Goal: Task Accomplishment & Management: Manage account settings

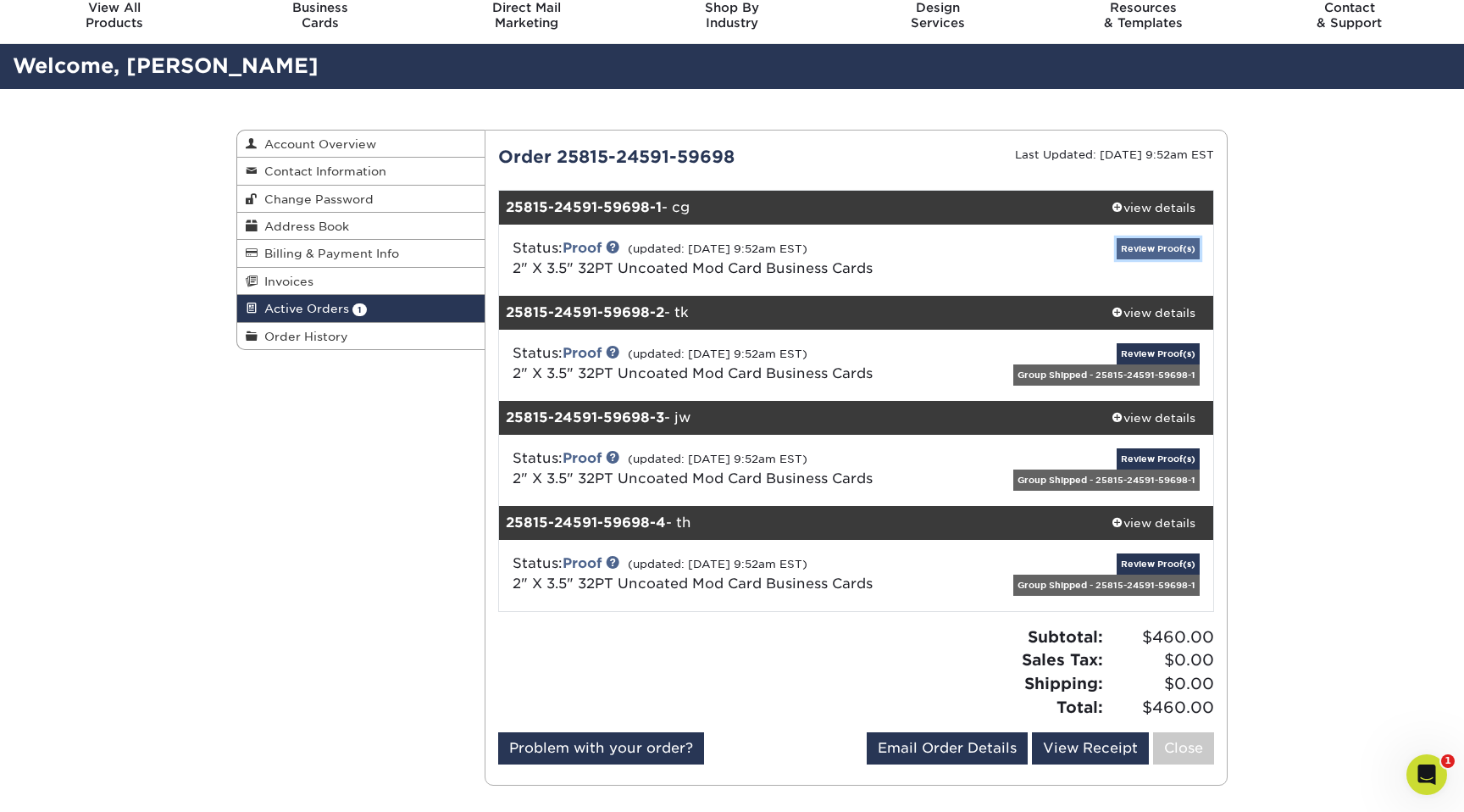
click at [1148, 246] on link "Review Proof(s)" at bounding box center [1158, 249] width 83 height 21
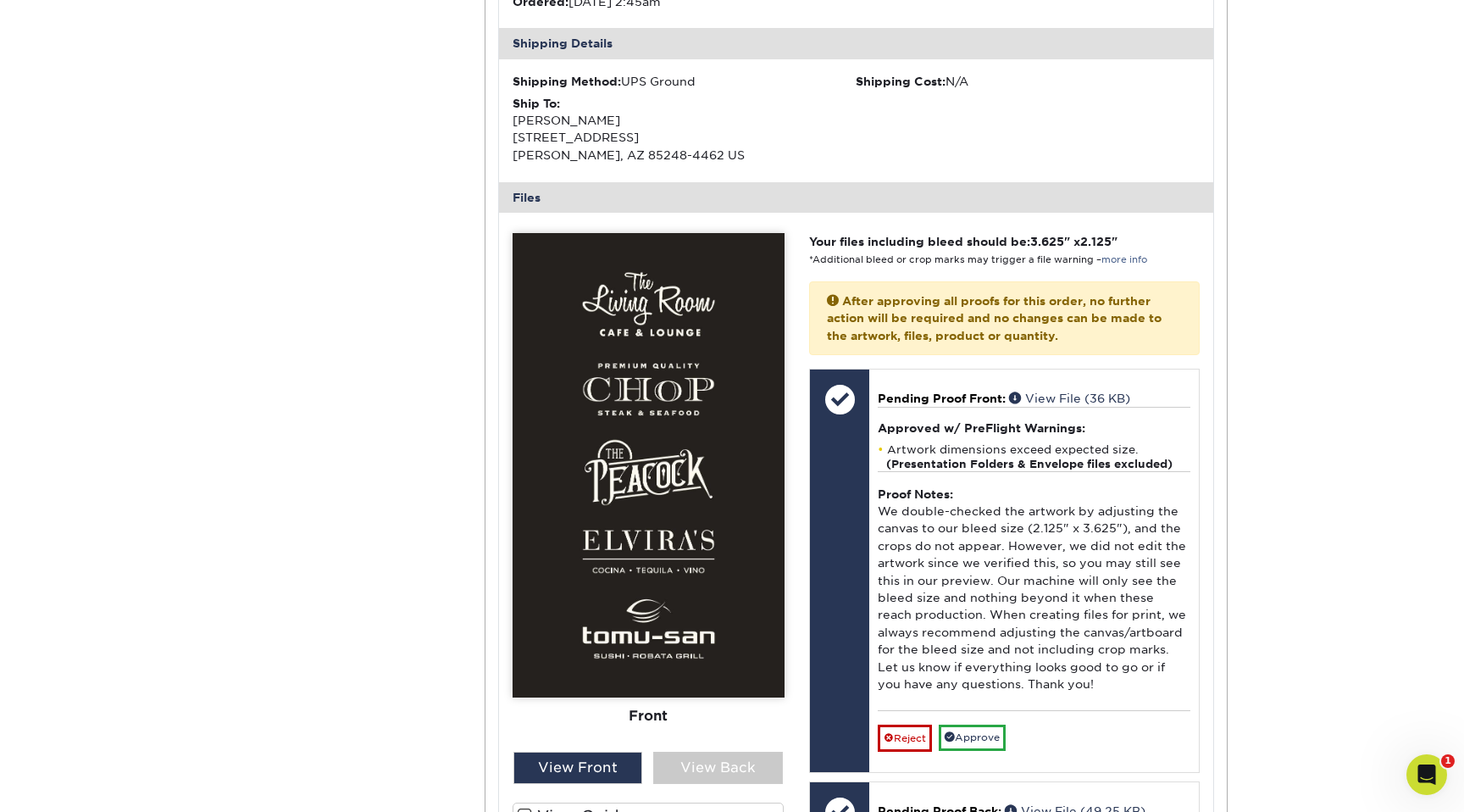
scroll to position [537, 0]
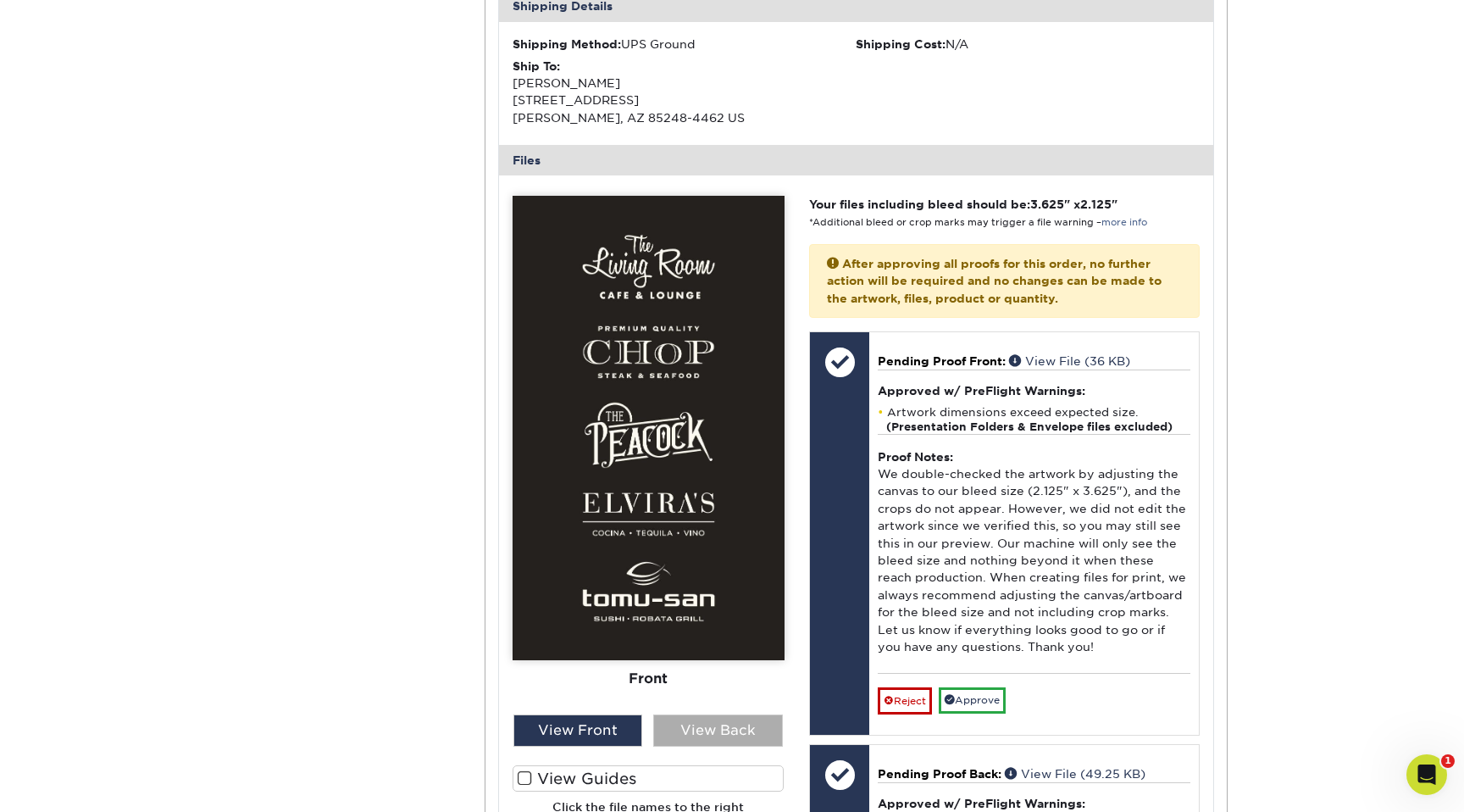
click at [723, 502] on div "View Back" at bounding box center [717, 730] width 130 height 32
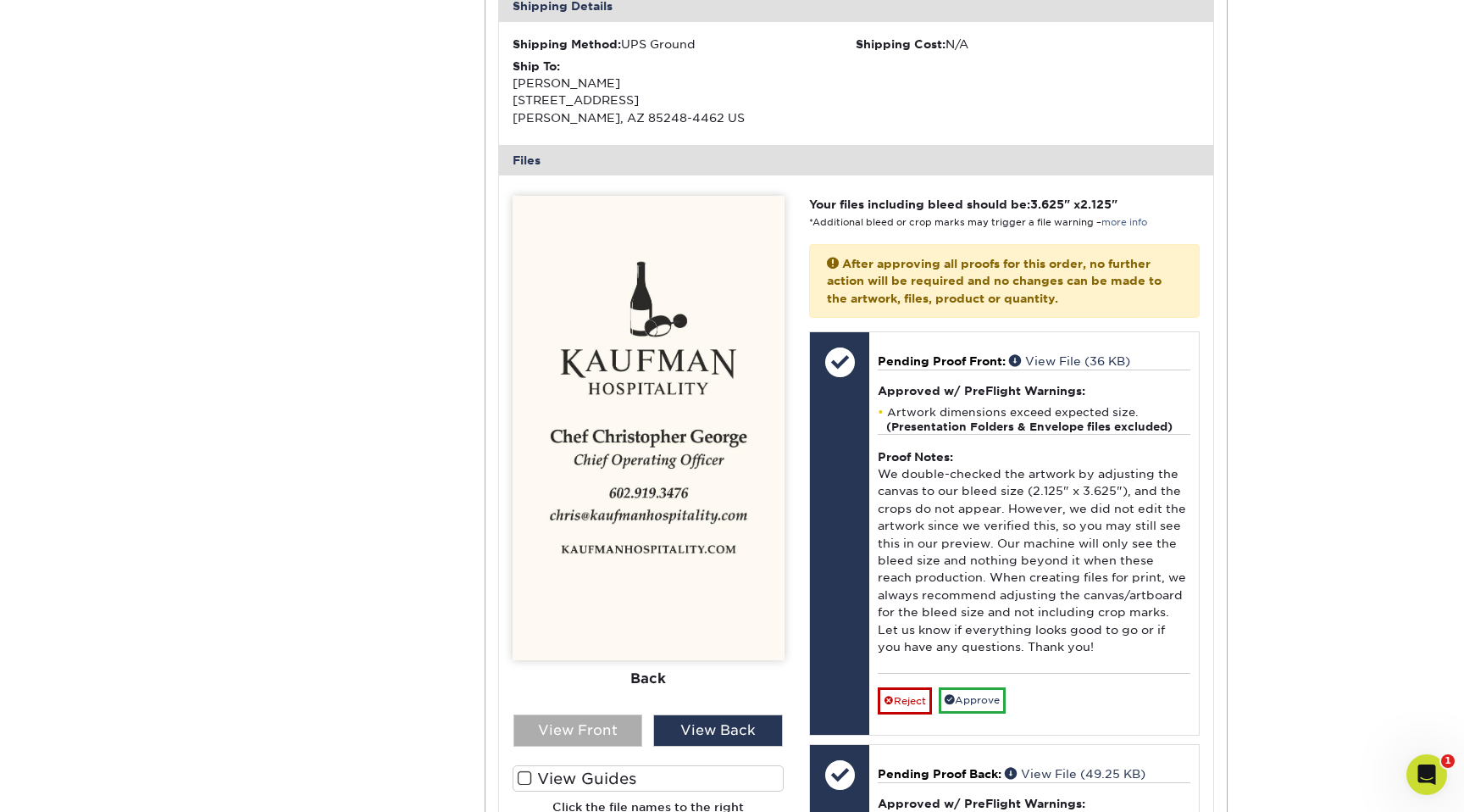
click at [622, 502] on div "View Front" at bounding box center [578, 730] width 130 height 32
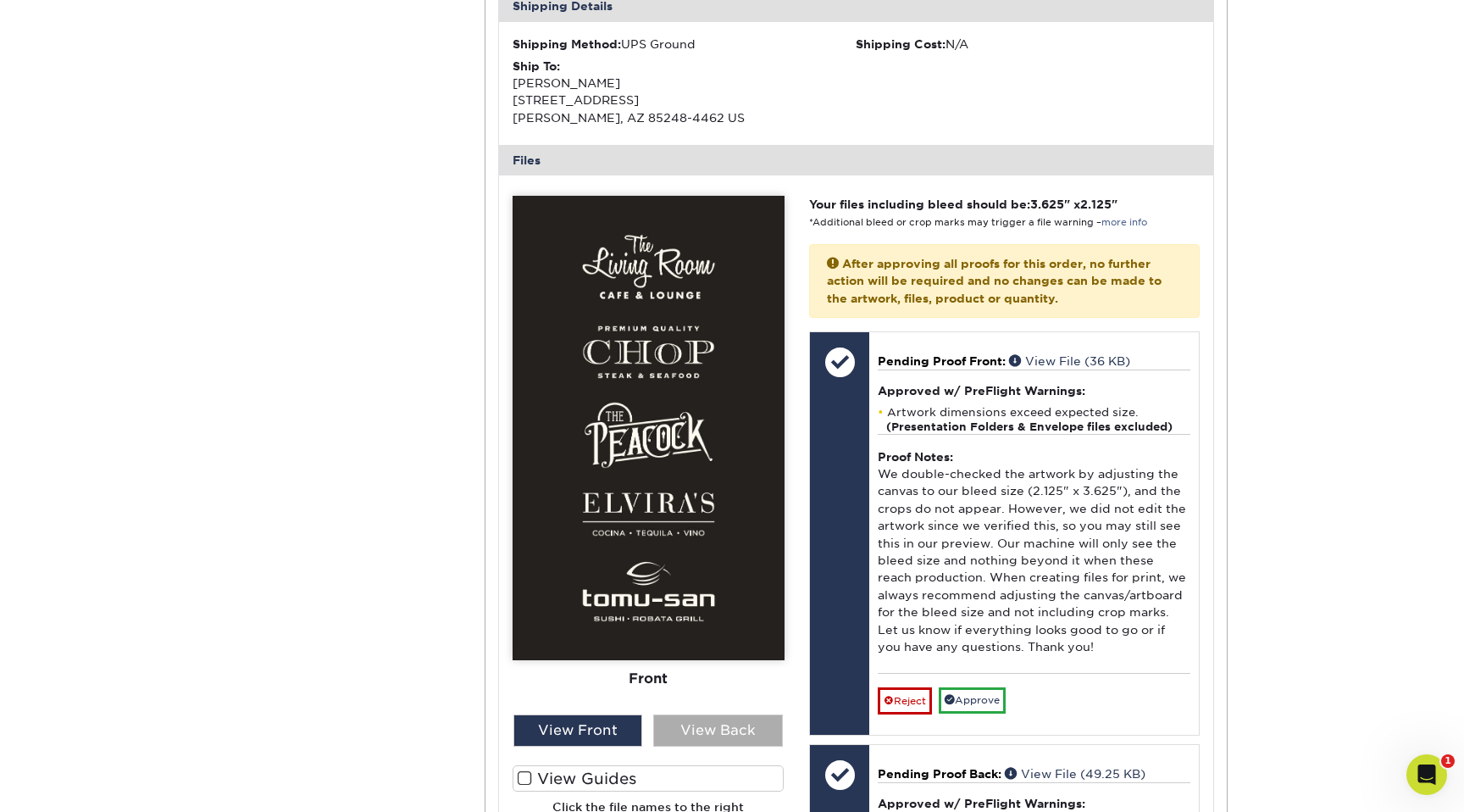
click at [703, 502] on div "View Back" at bounding box center [717, 730] width 130 height 32
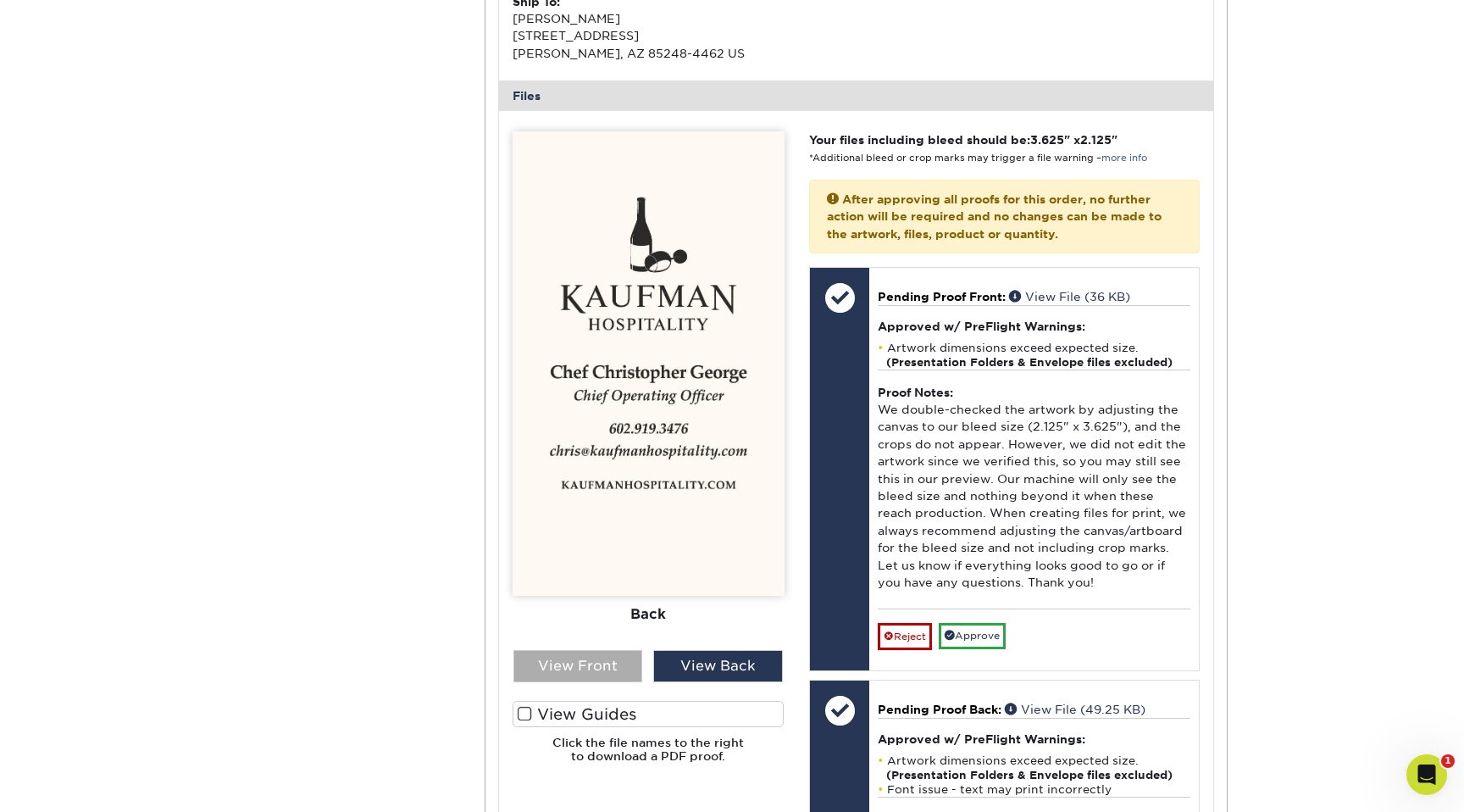
scroll to position [589, 0]
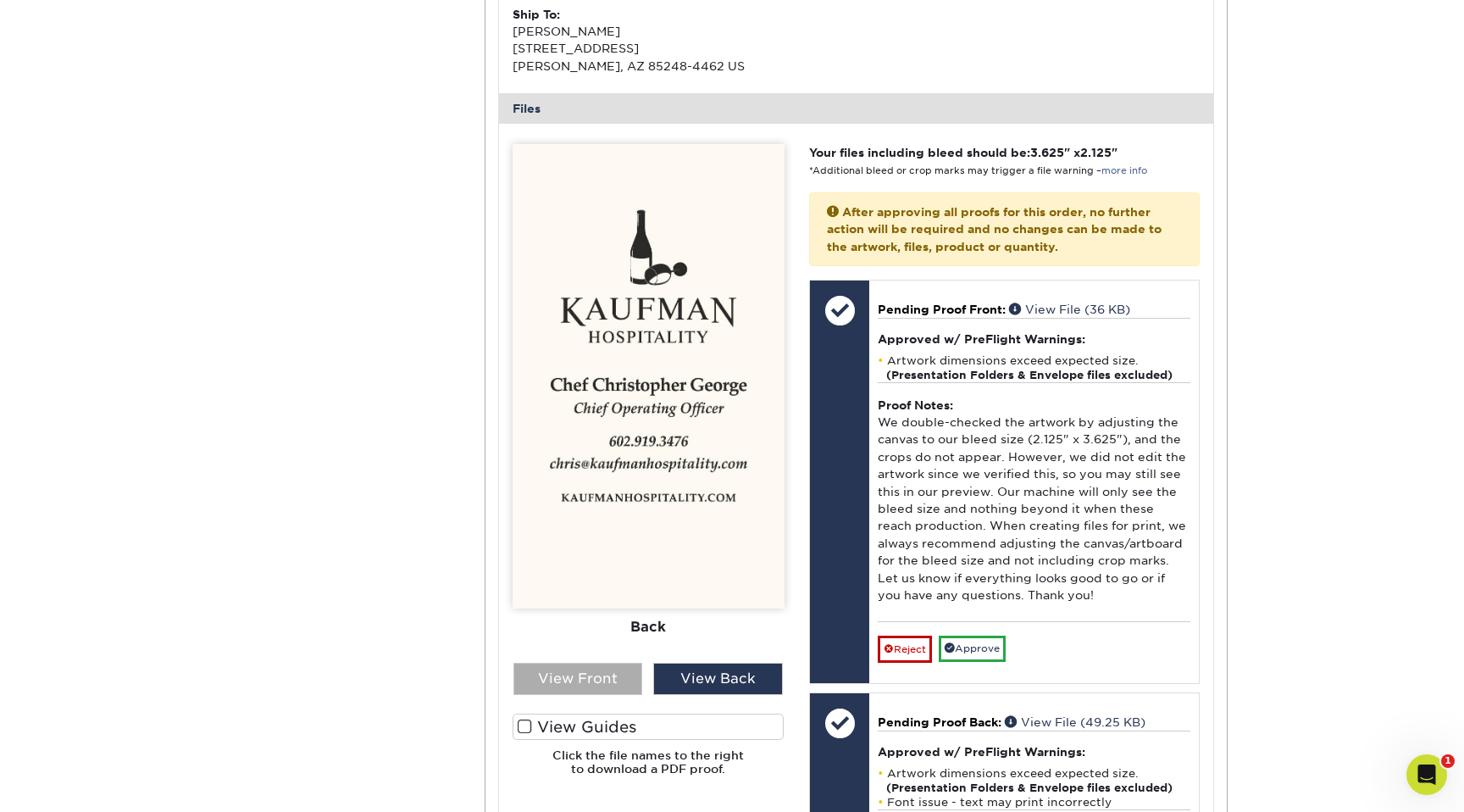
click at [589, 502] on div "View Front" at bounding box center [578, 678] width 130 height 32
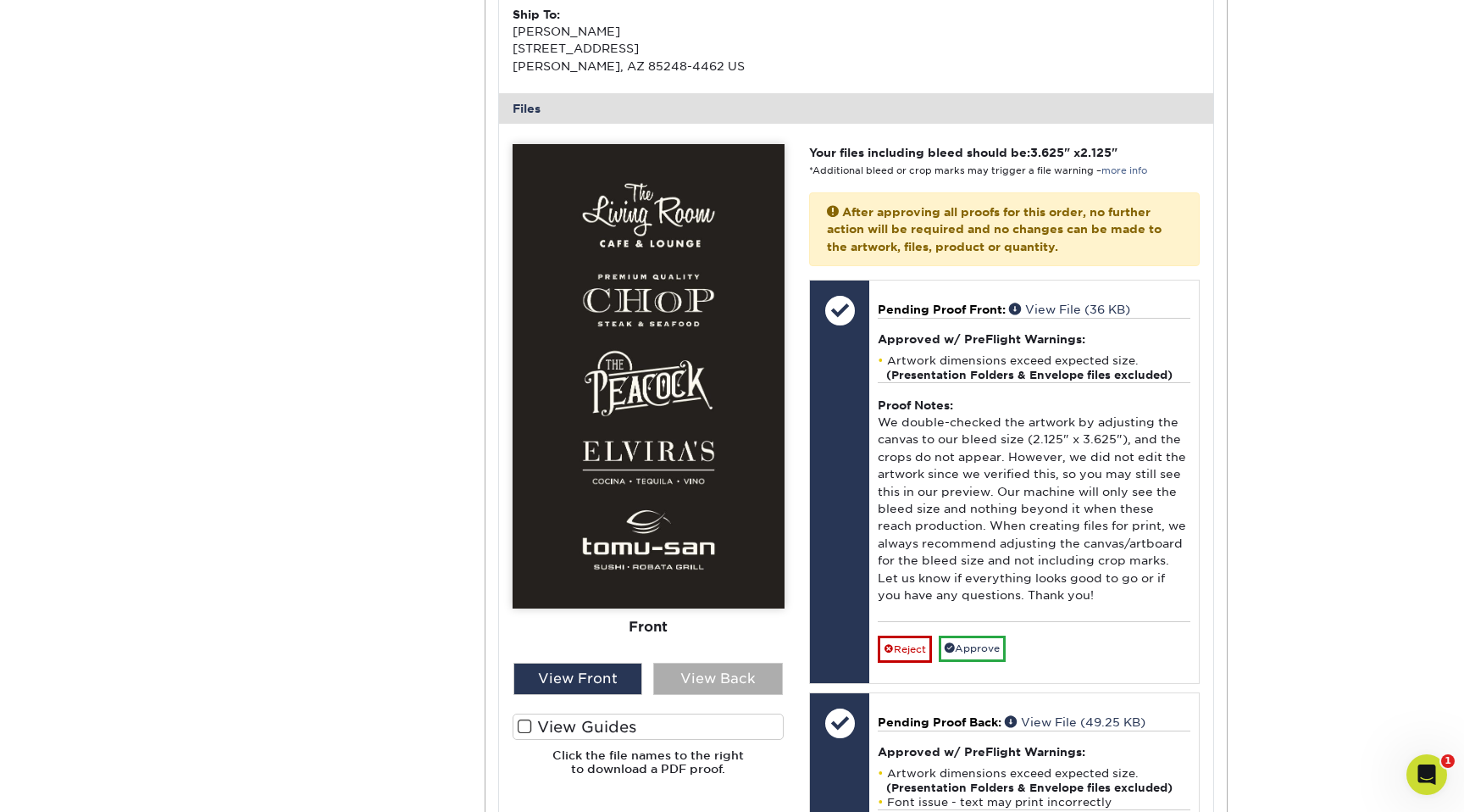
click at [698, 502] on div "View Back" at bounding box center [717, 678] width 130 height 32
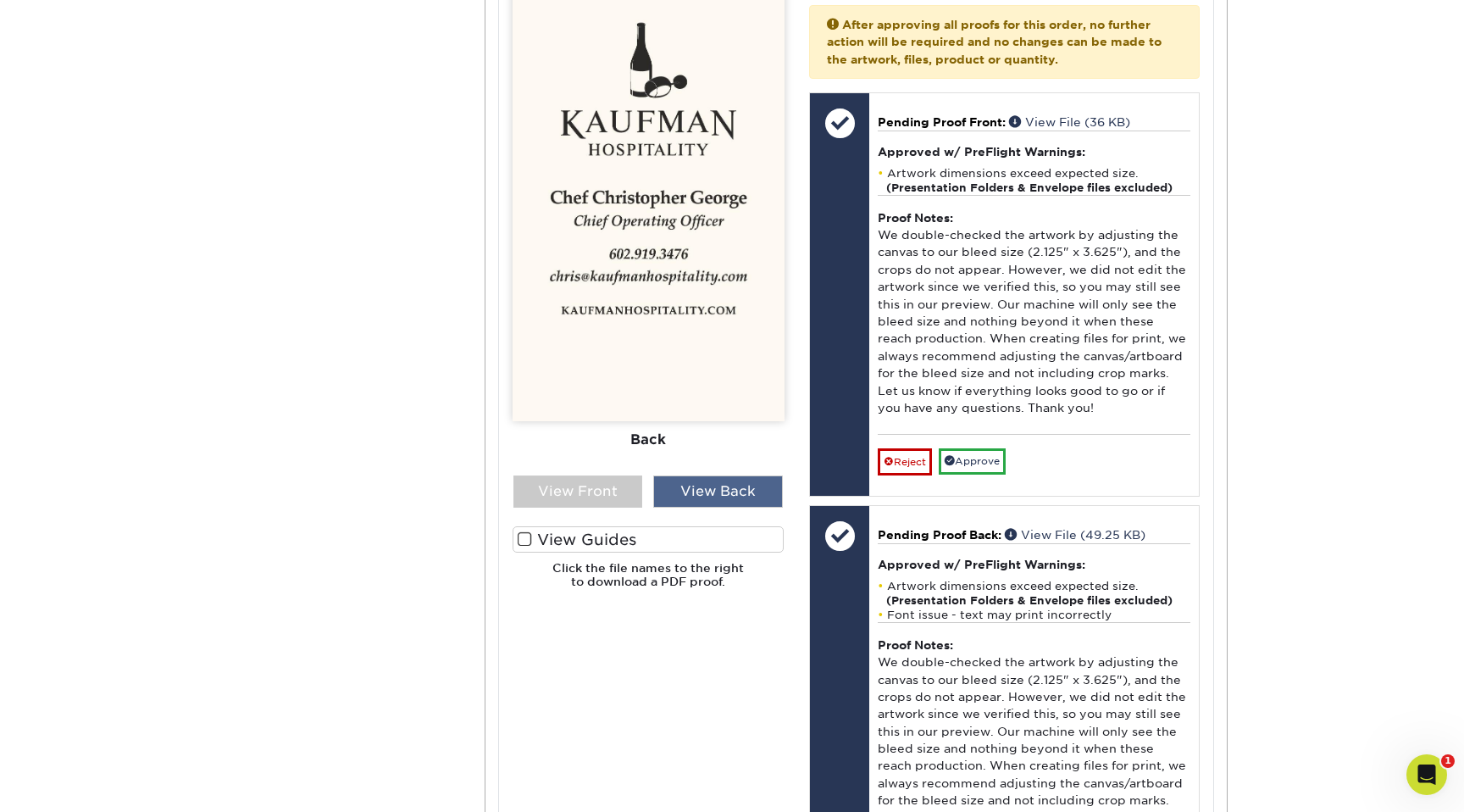
scroll to position [779, 0]
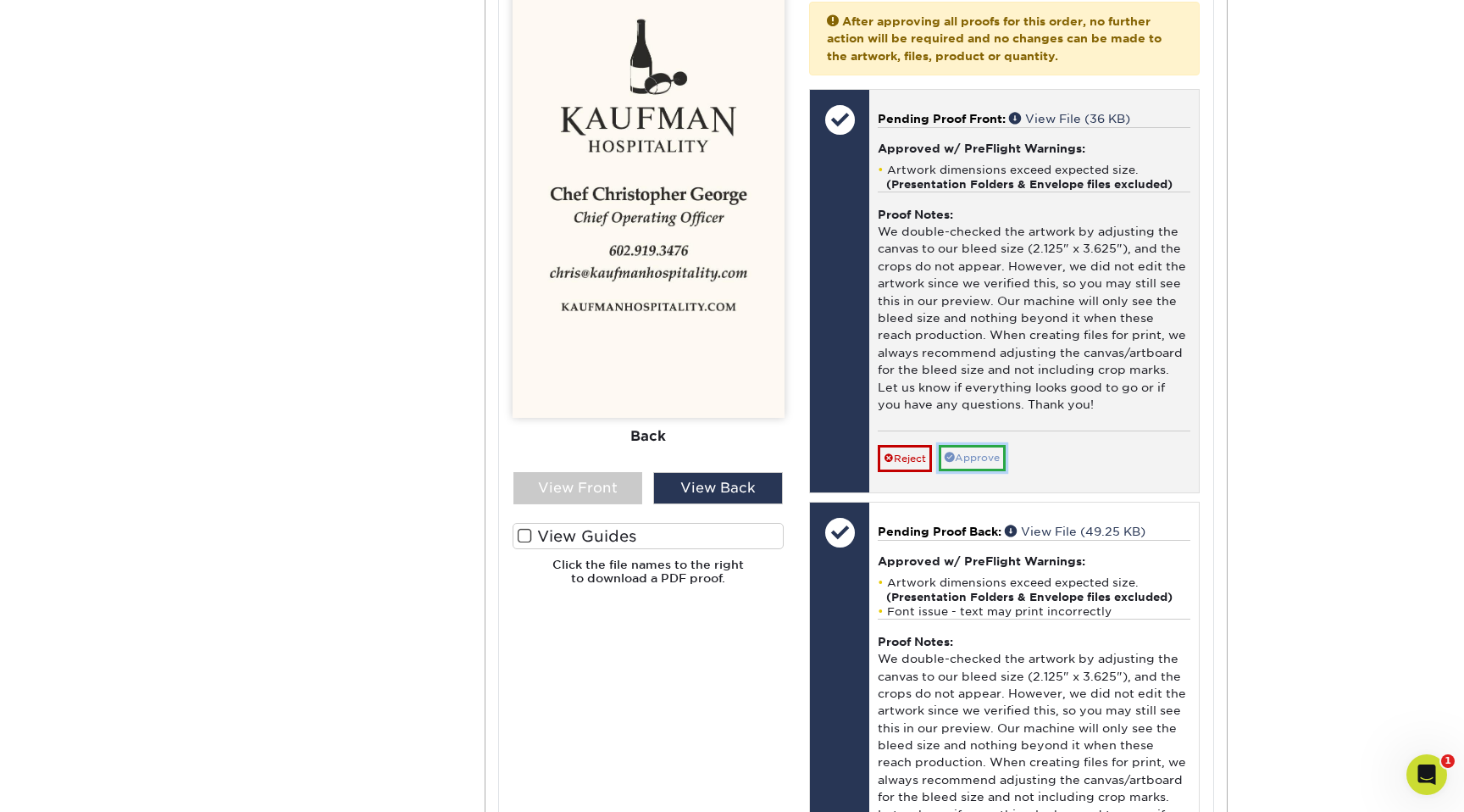
click at [980, 460] on link "Approve" at bounding box center [972, 458] width 67 height 26
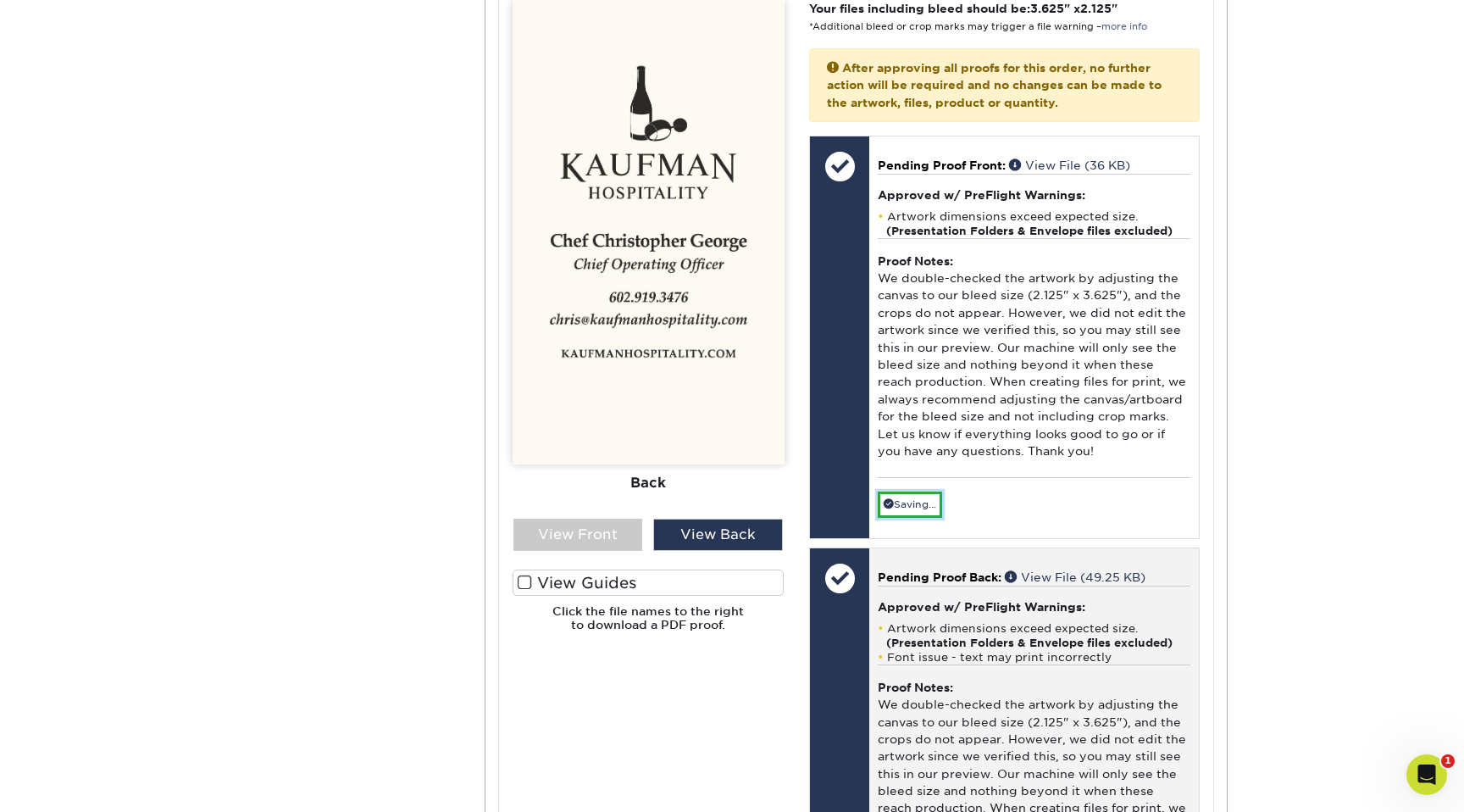
scroll to position [735, 0]
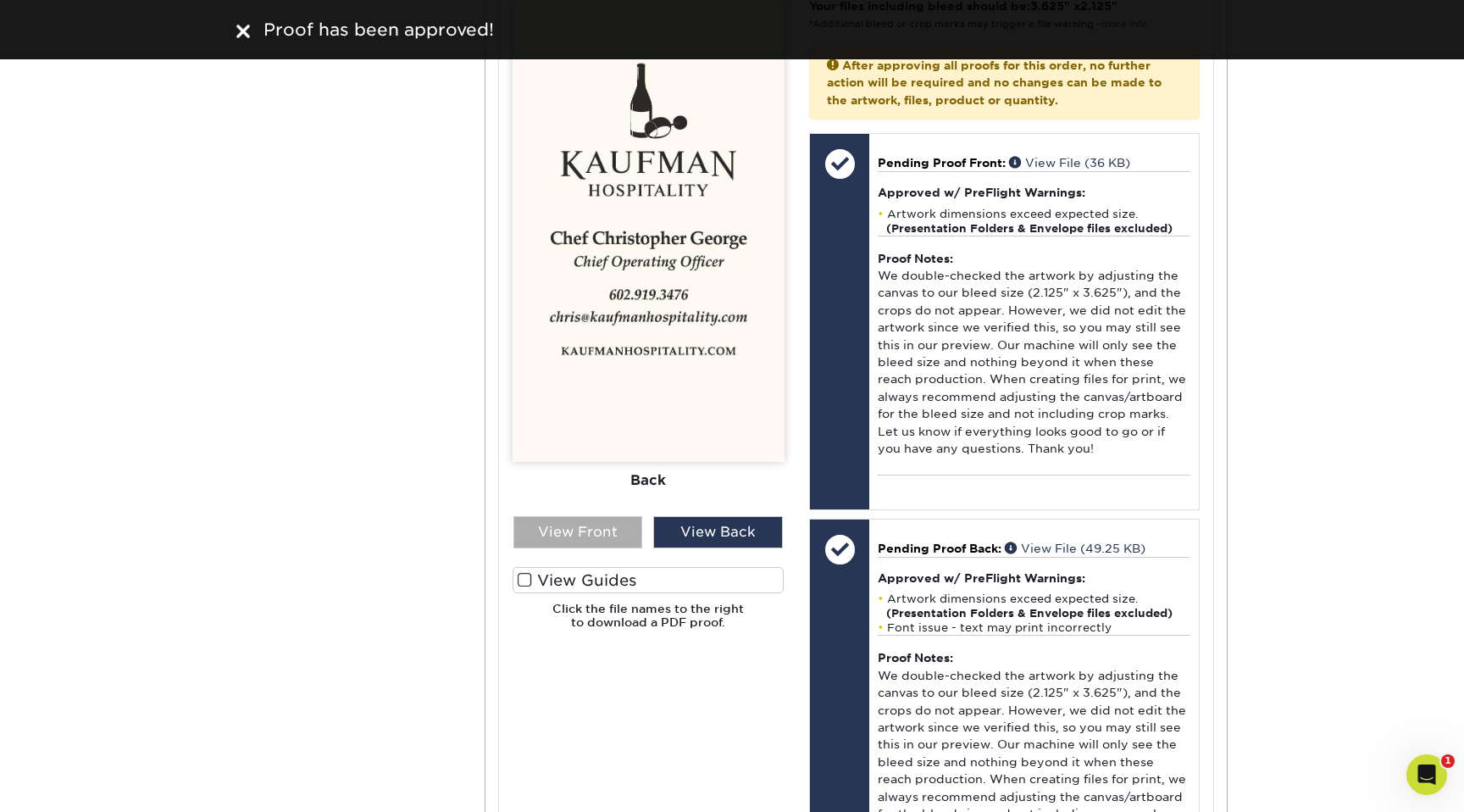
click at [570, 502] on div "View Front" at bounding box center [578, 532] width 130 height 32
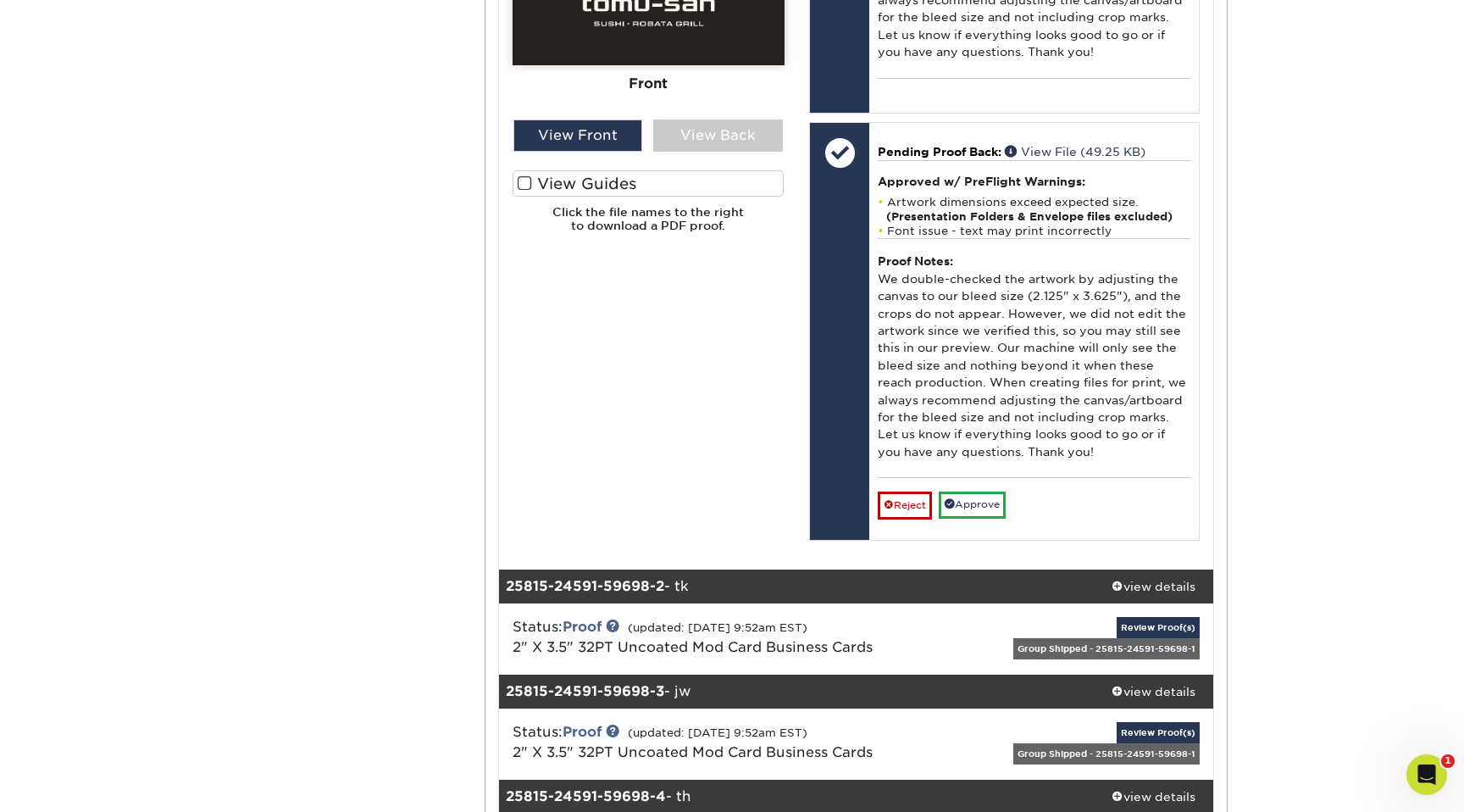
scroll to position [1127, 0]
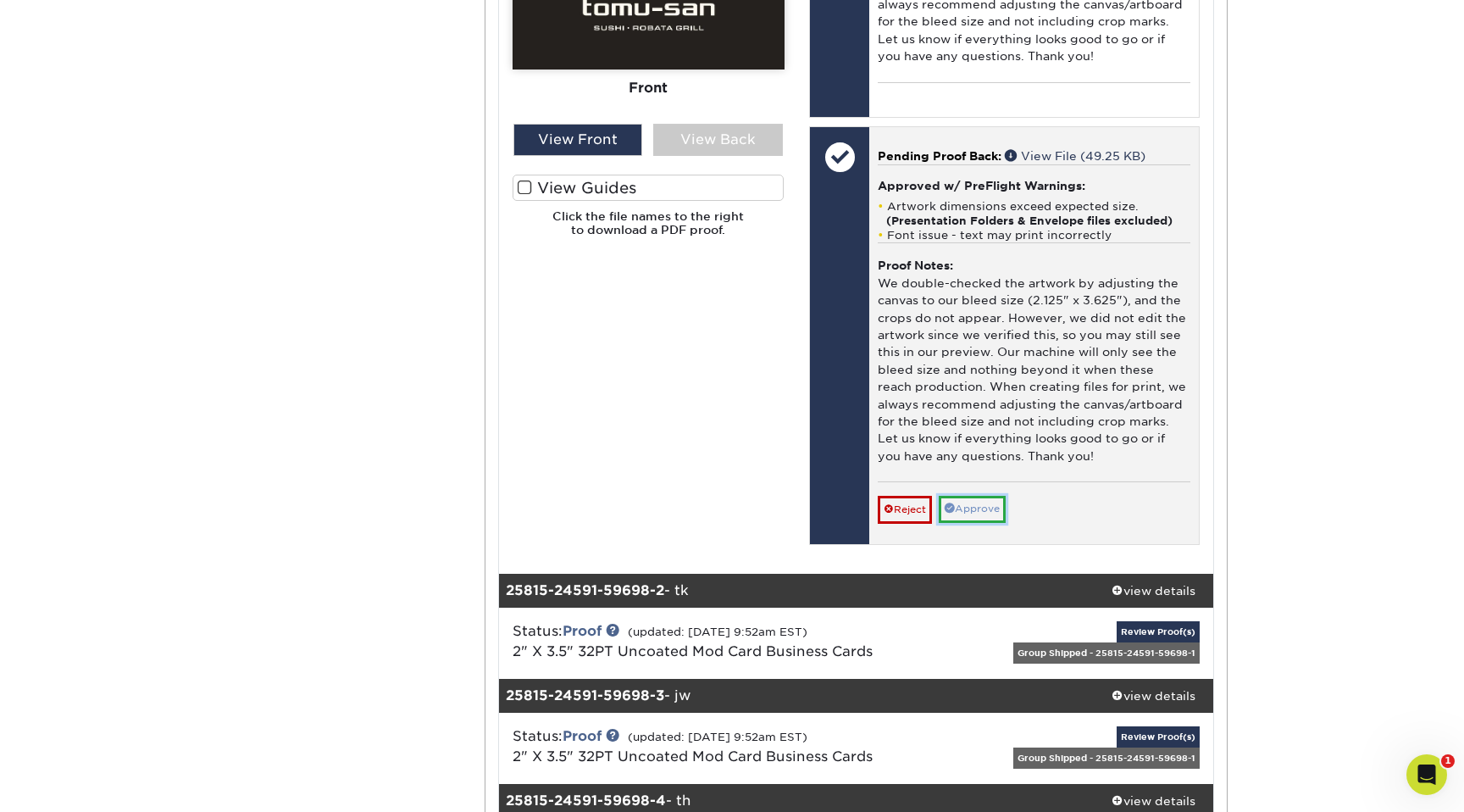
click at [993, 502] on link "Approve" at bounding box center [972, 508] width 67 height 26
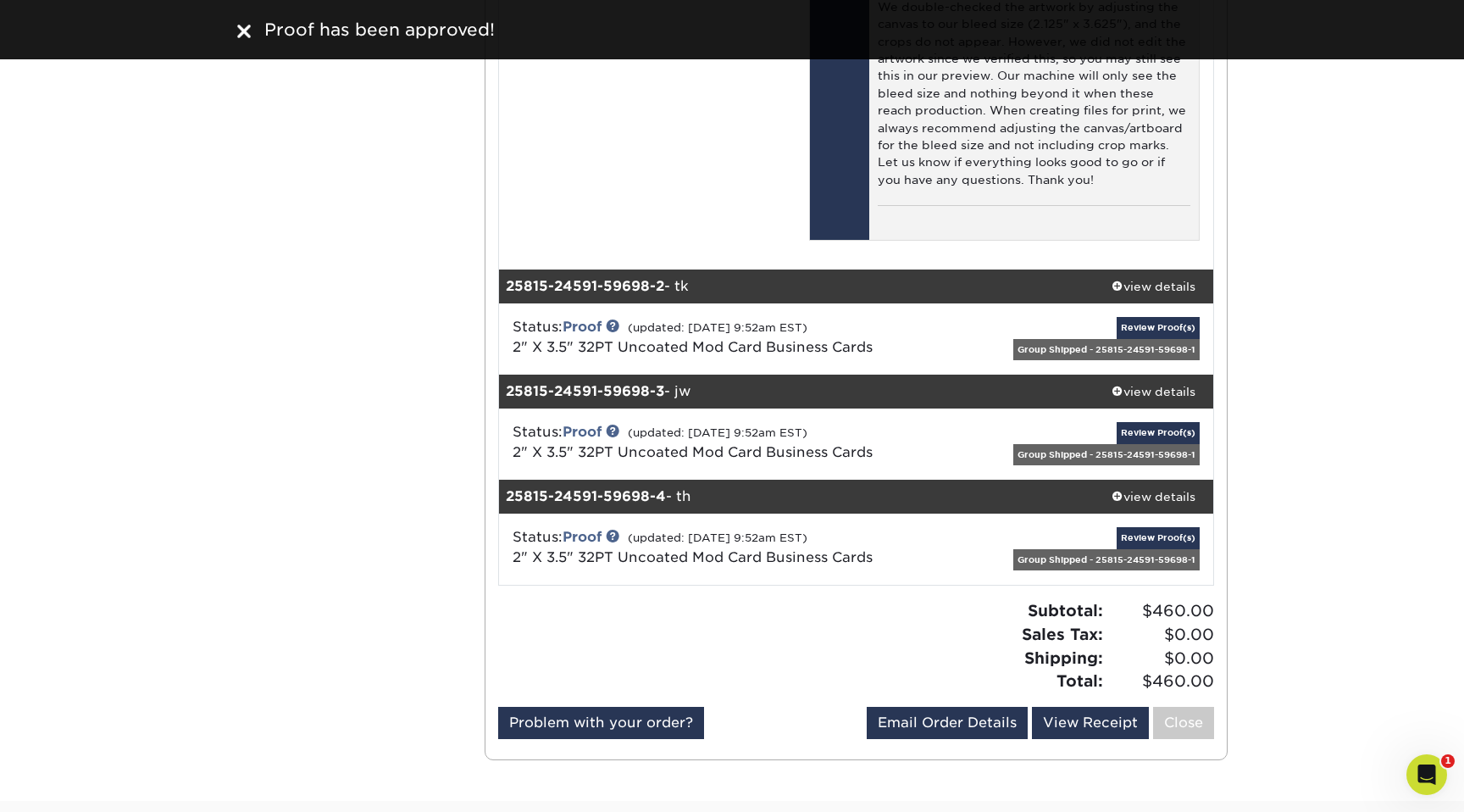
scroll to position [1430, 0]
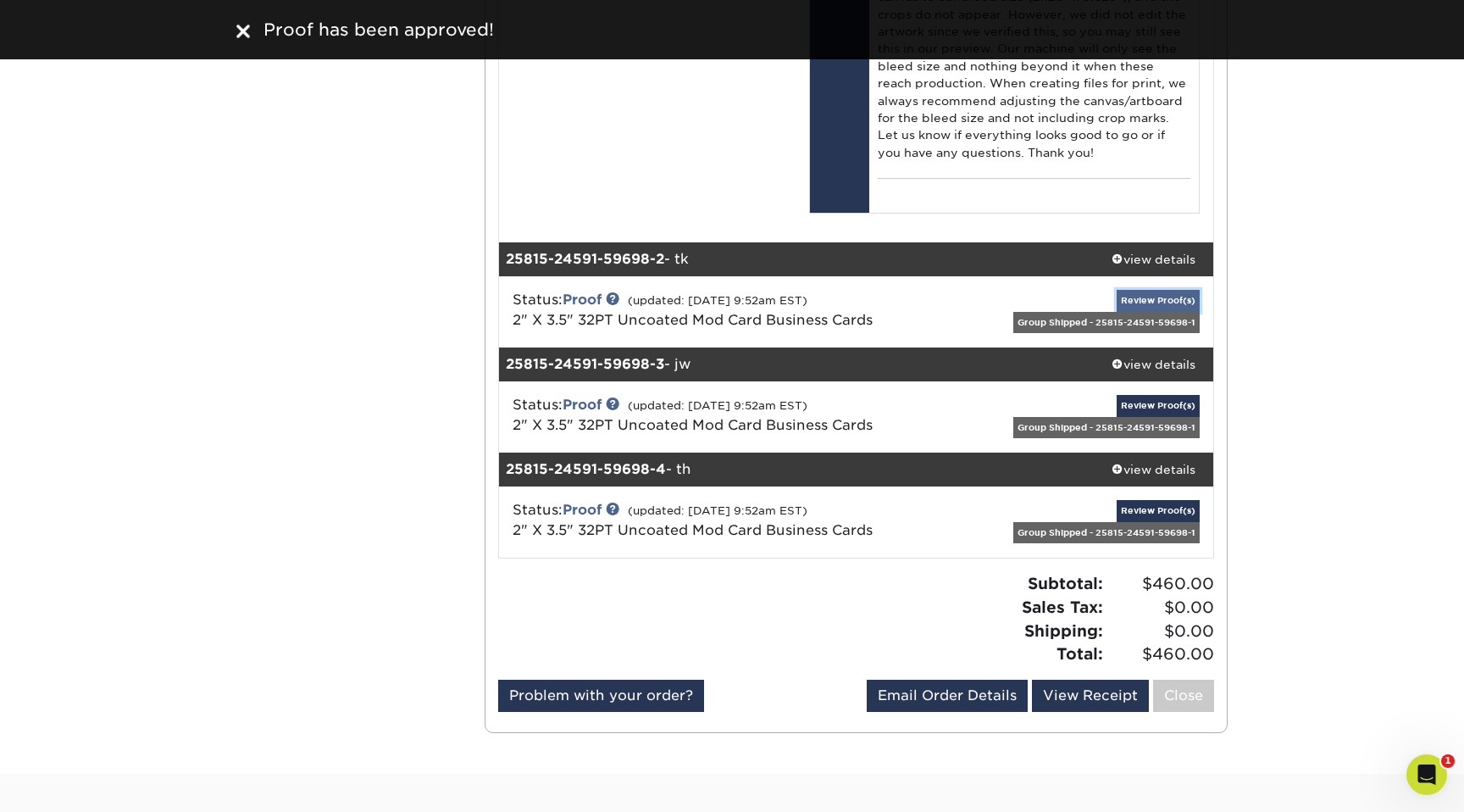
click at [1165, 301] on link "Review Proof(s)" at bounding box center [1158, 301] width 83 height 21
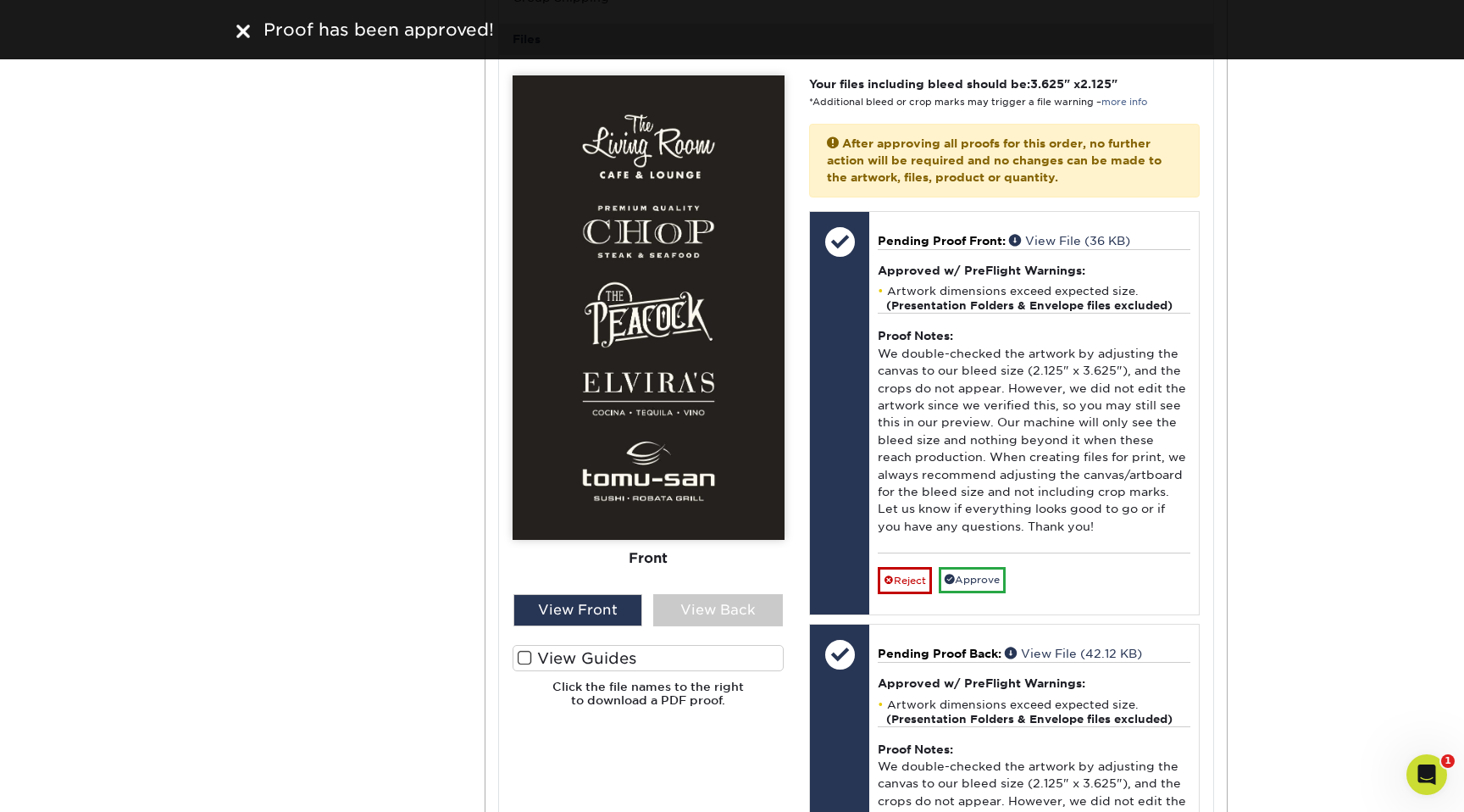
scroll to position [2042, 0]
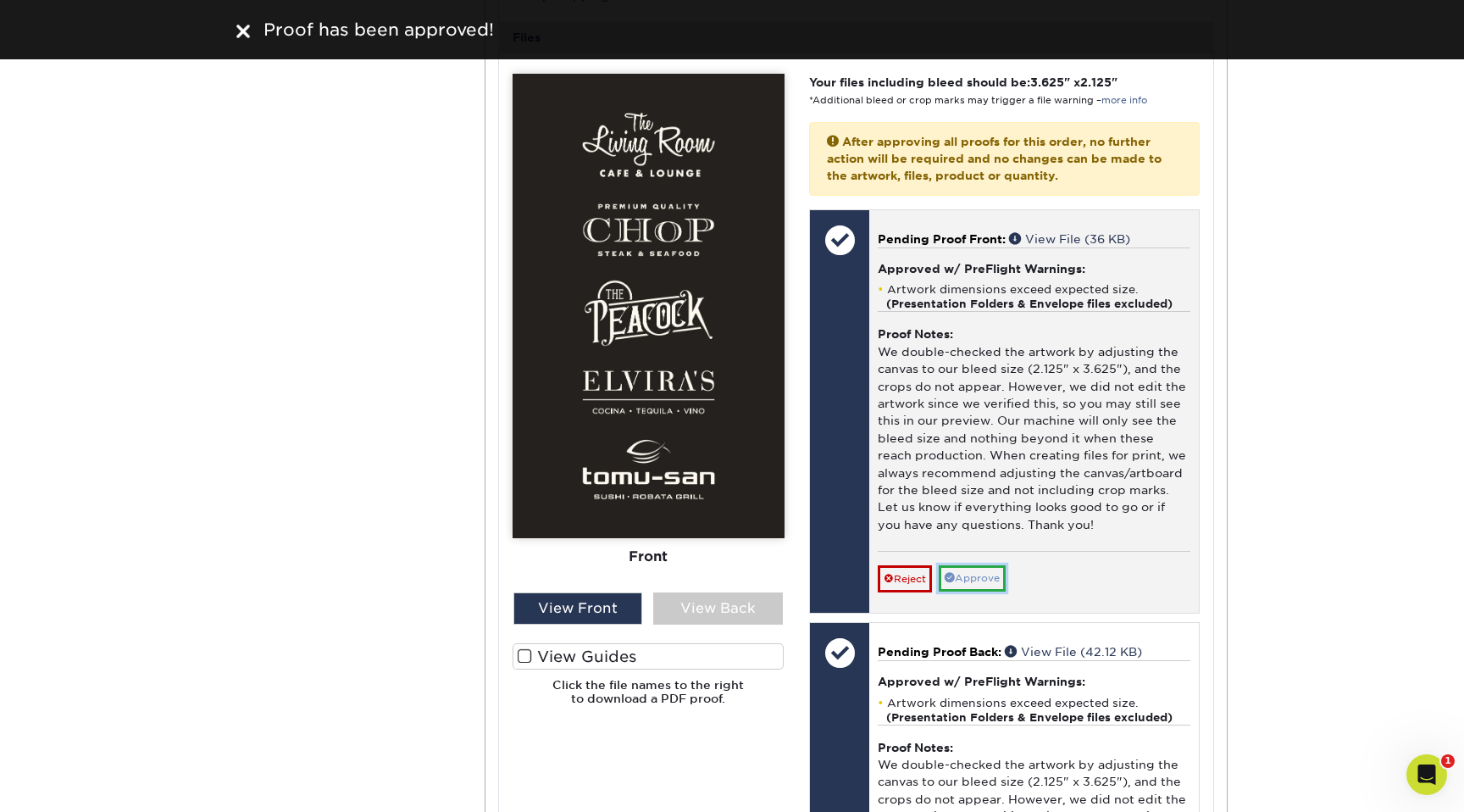
click at [991, 502] on link "Approve" at bounding box center [972, 578] width 67 height 26
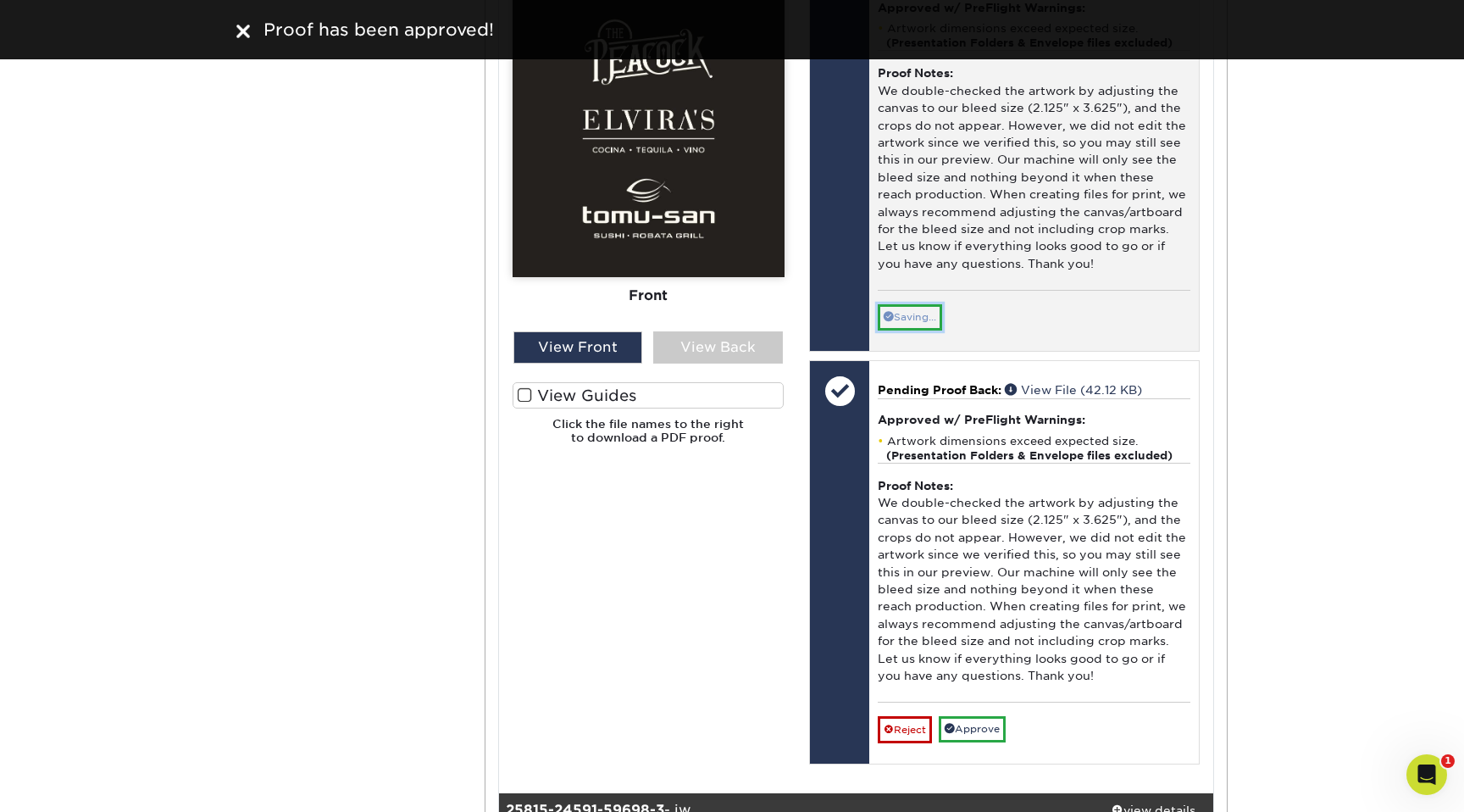
scroll to position [2340, 0]
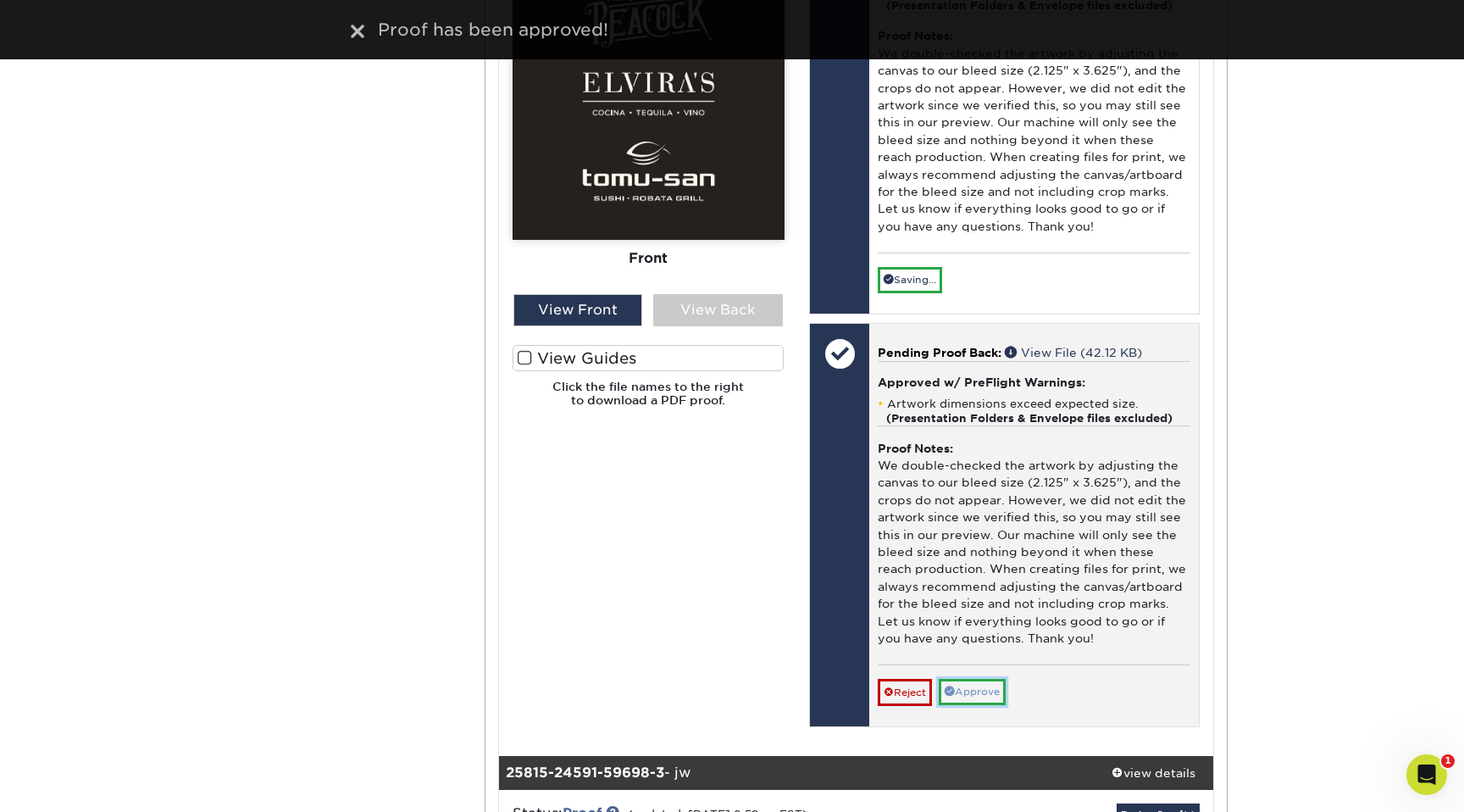
click at [981, 502] on link "Approve" at bounding box center [972, 691] width 67 height 26
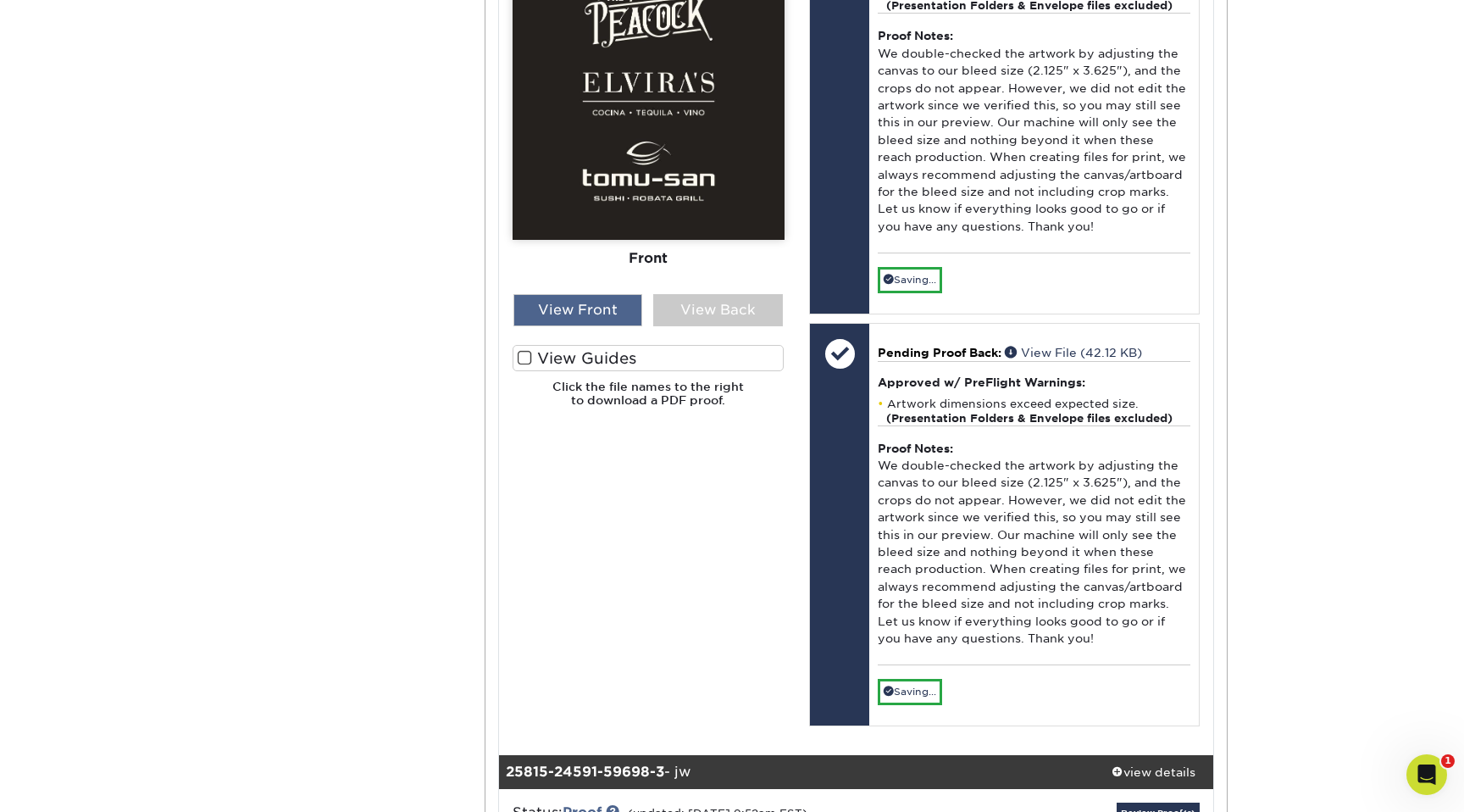
click at [599, 313] on div "View Front" at bounding box center [578, 309] width 130 height 32
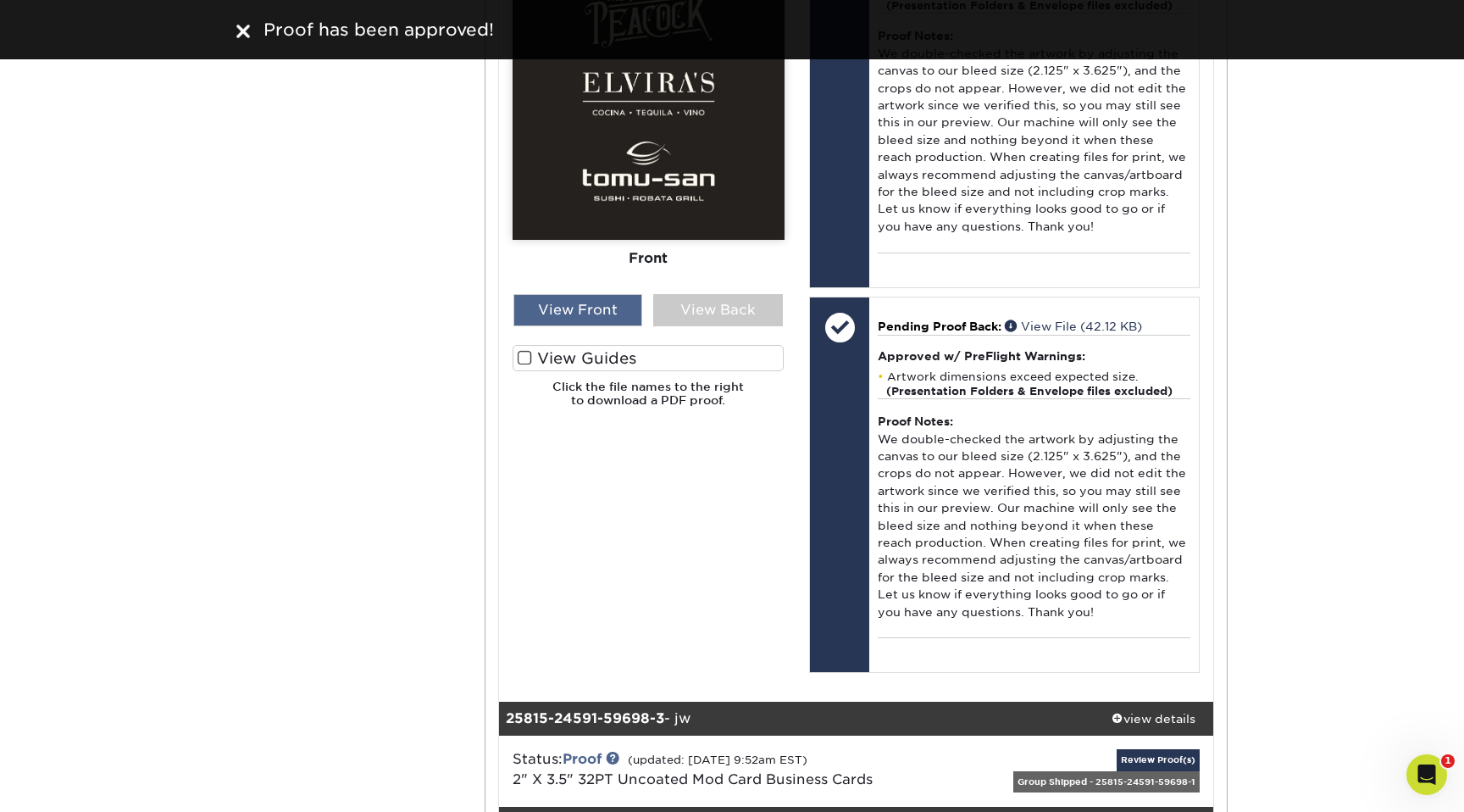
click at [599, 314] on div "View Front" at bounding box center [578, 309] width 130 height 32
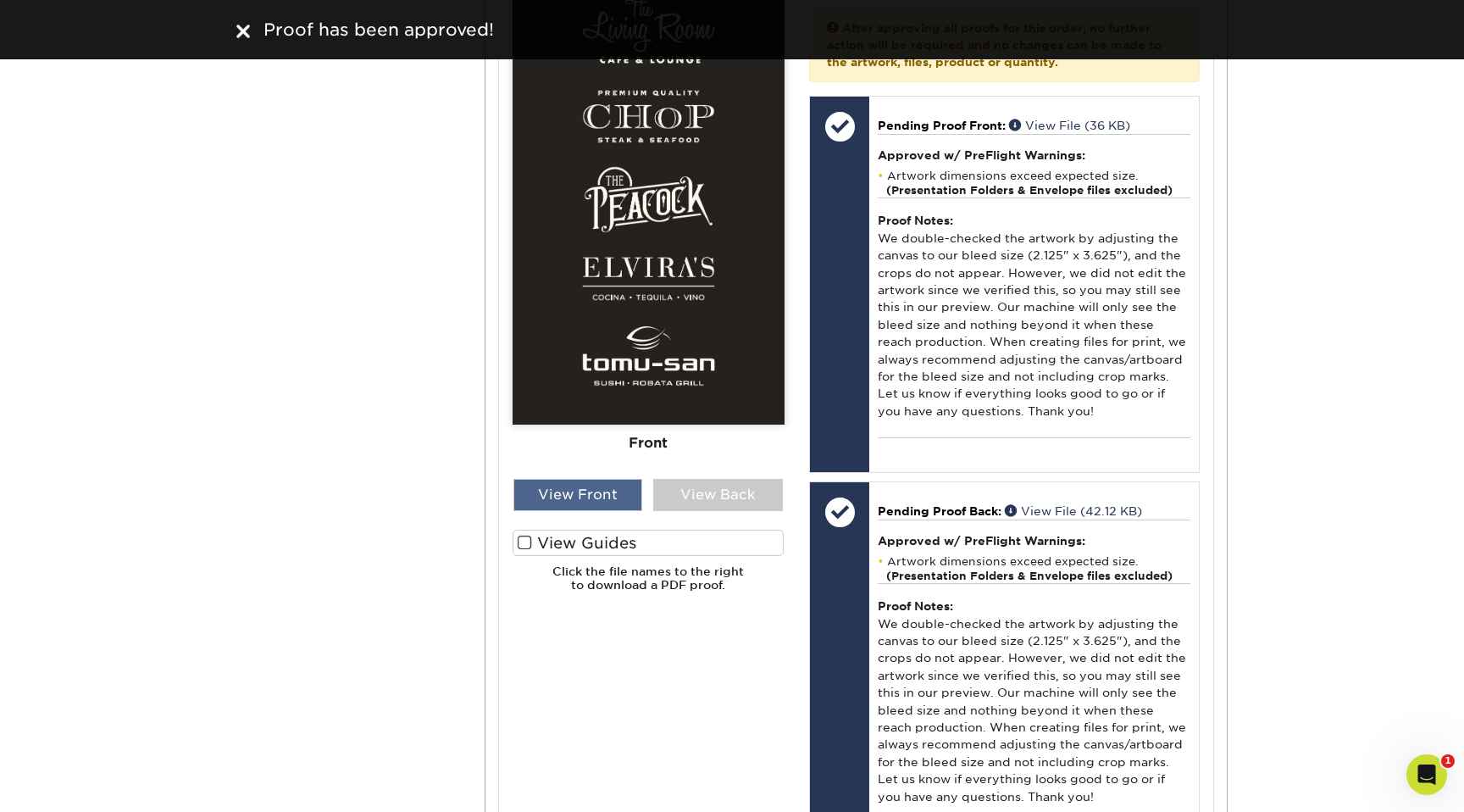
scroll to position [2144, 0]
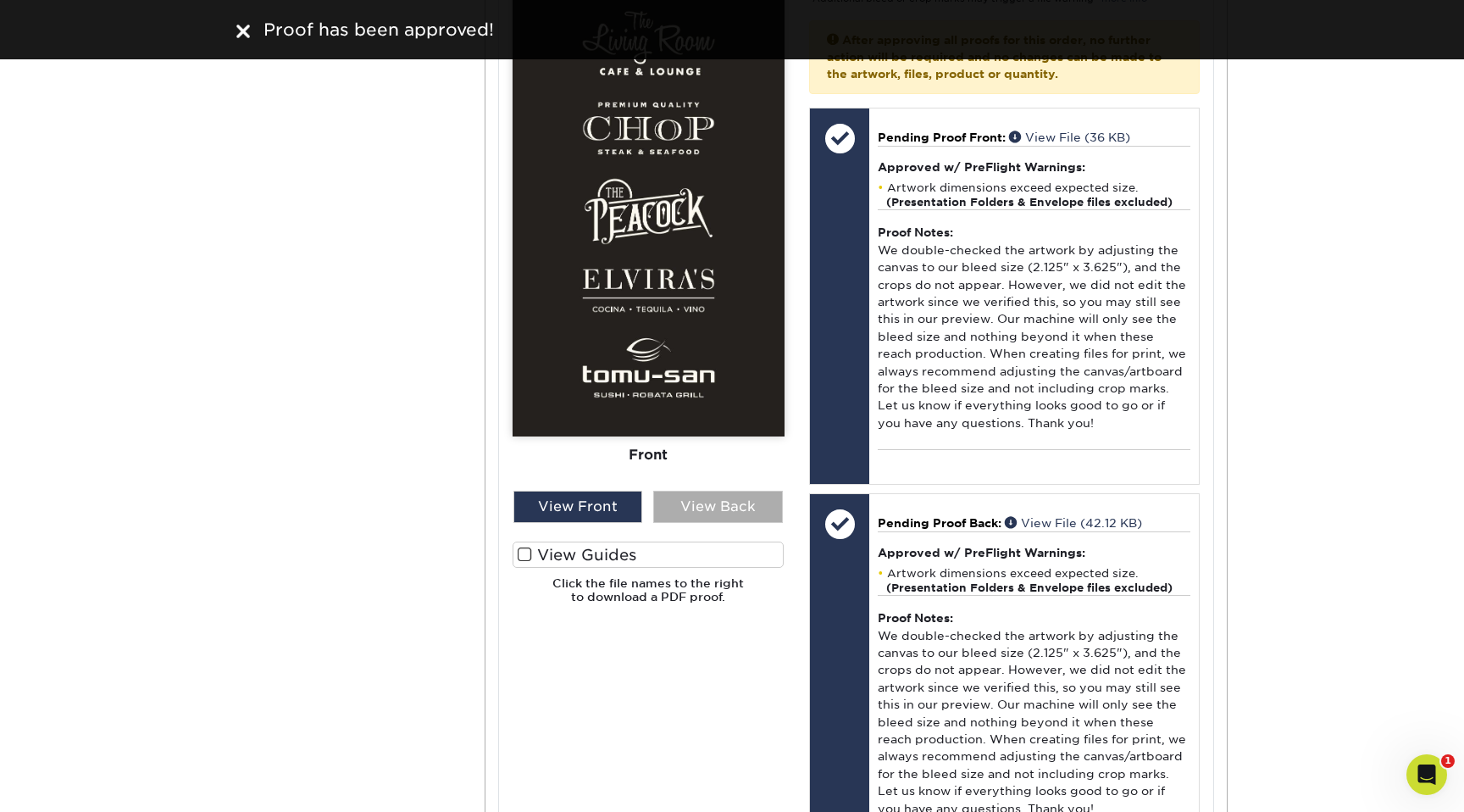
click at [713, 502] on div "View Back" at bounding box center [717, 507] width 130 height 32
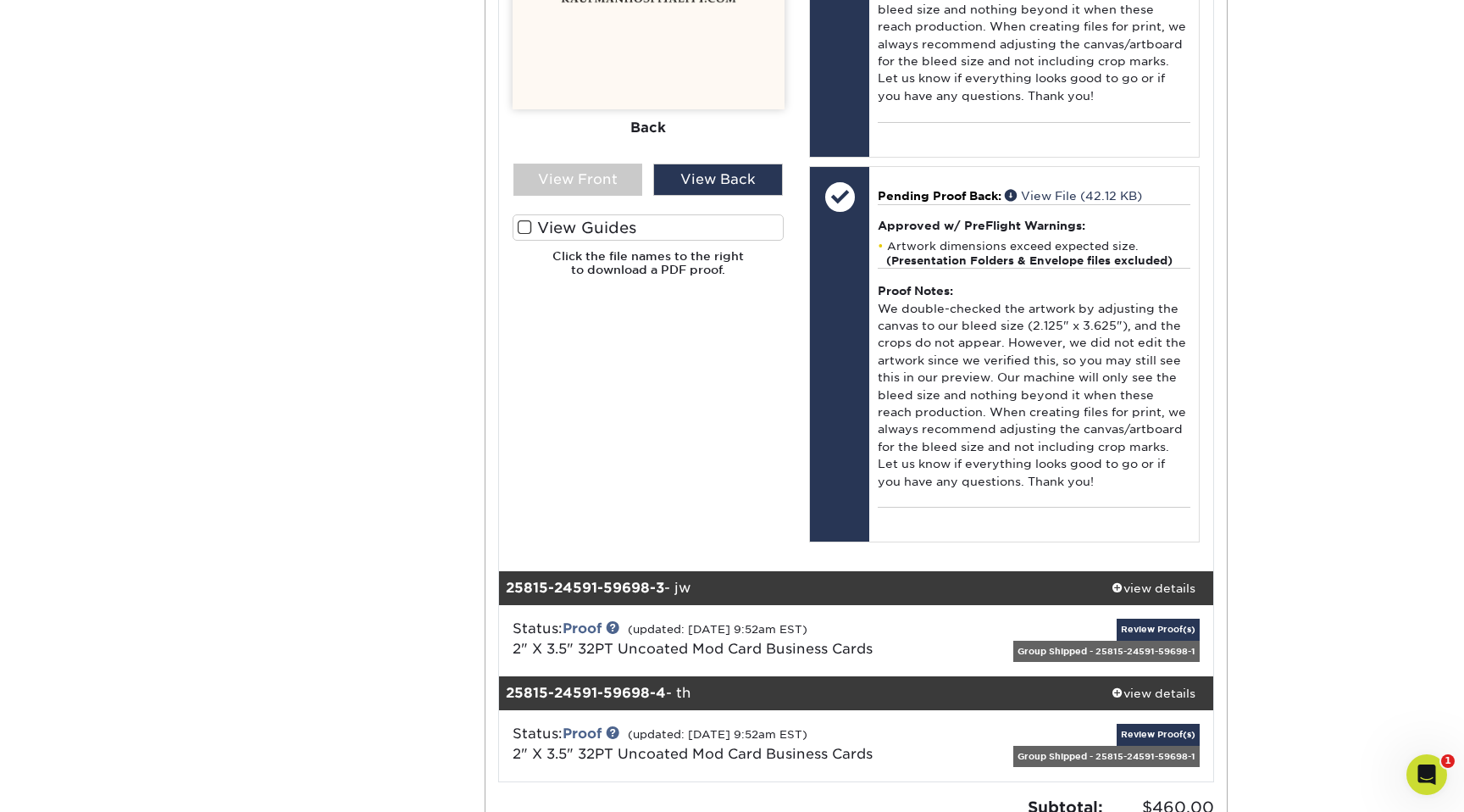
scroll to position [2594, 0]
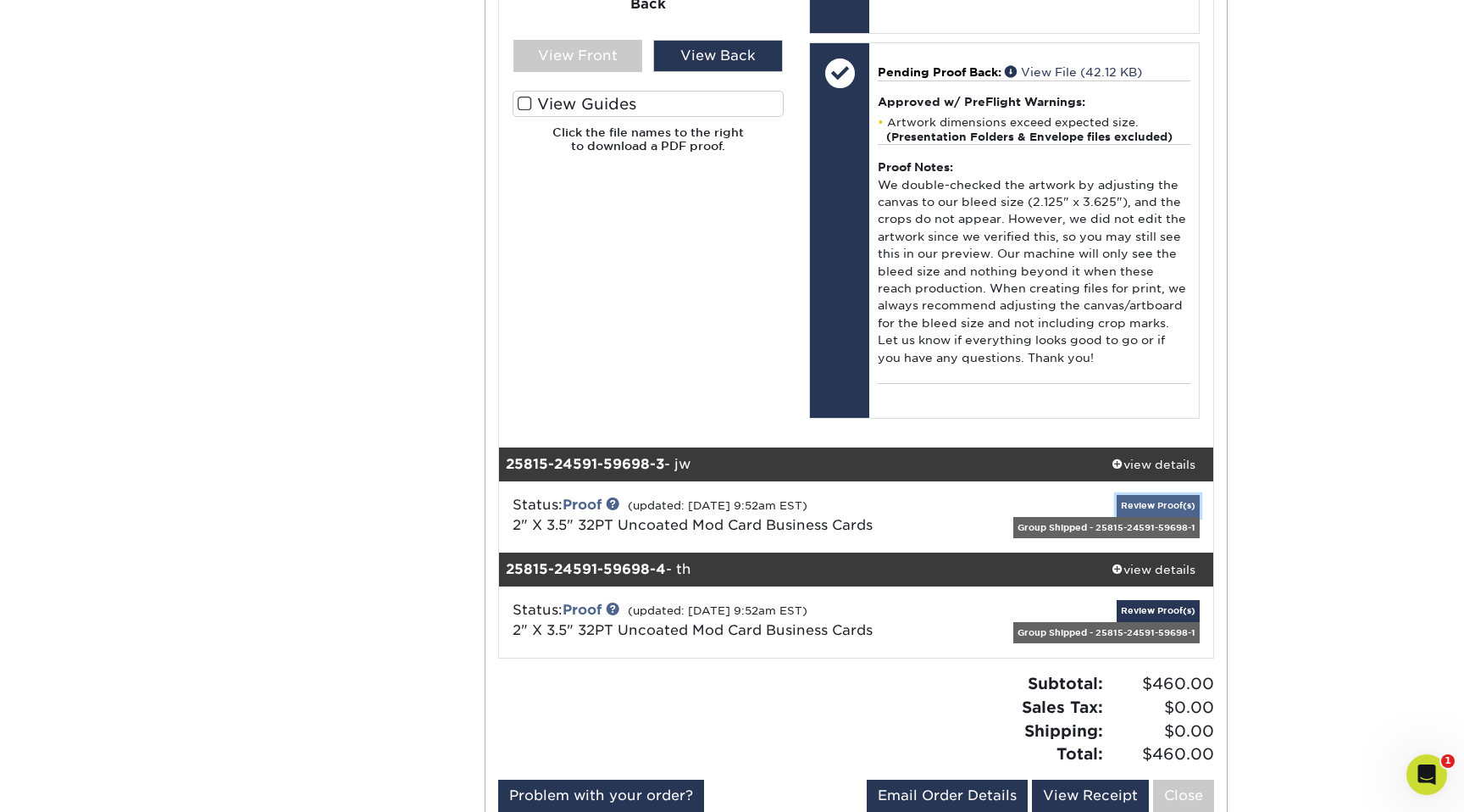
click at [1152, 502] on link "Review Proof(s)" at bounding box center [1158, 506] width 83 height 21
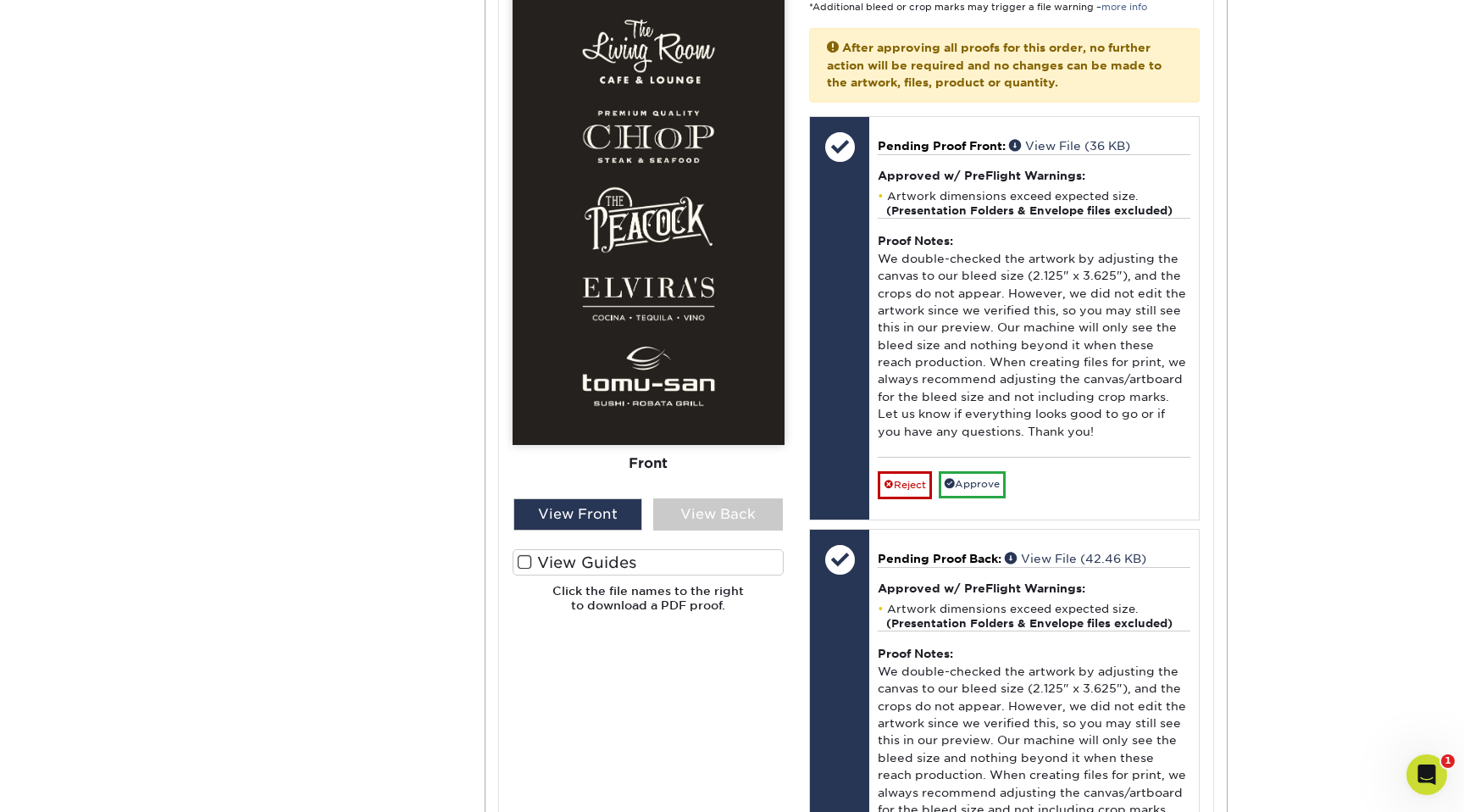
scroll to position [3522, 0]
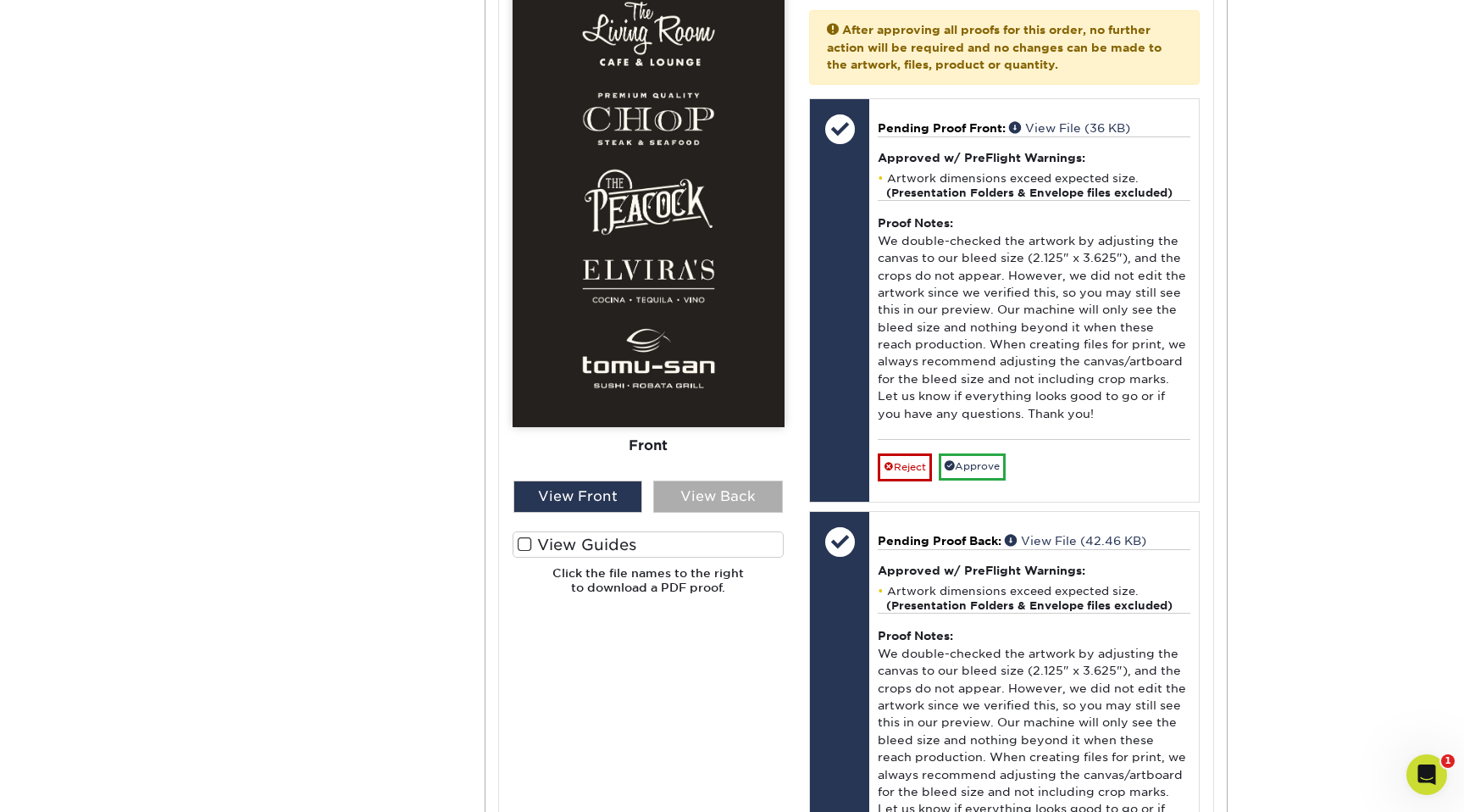
click at [725, 502] on div "View Back" at bounding box center [717, 496] width 130 height 32
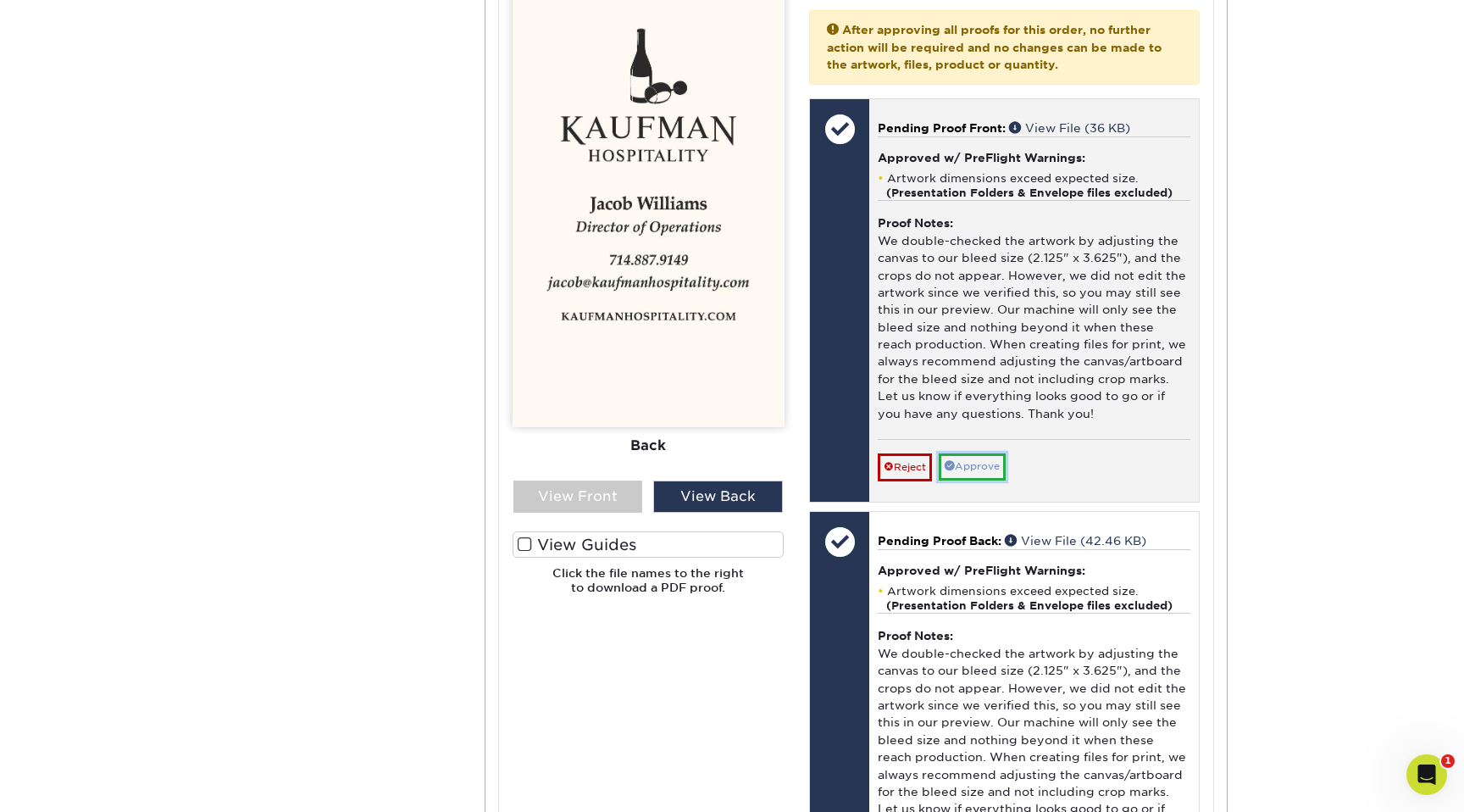
click at [980, 467] on link "Approve" at bounding box center [972, 466] width 67 height 26
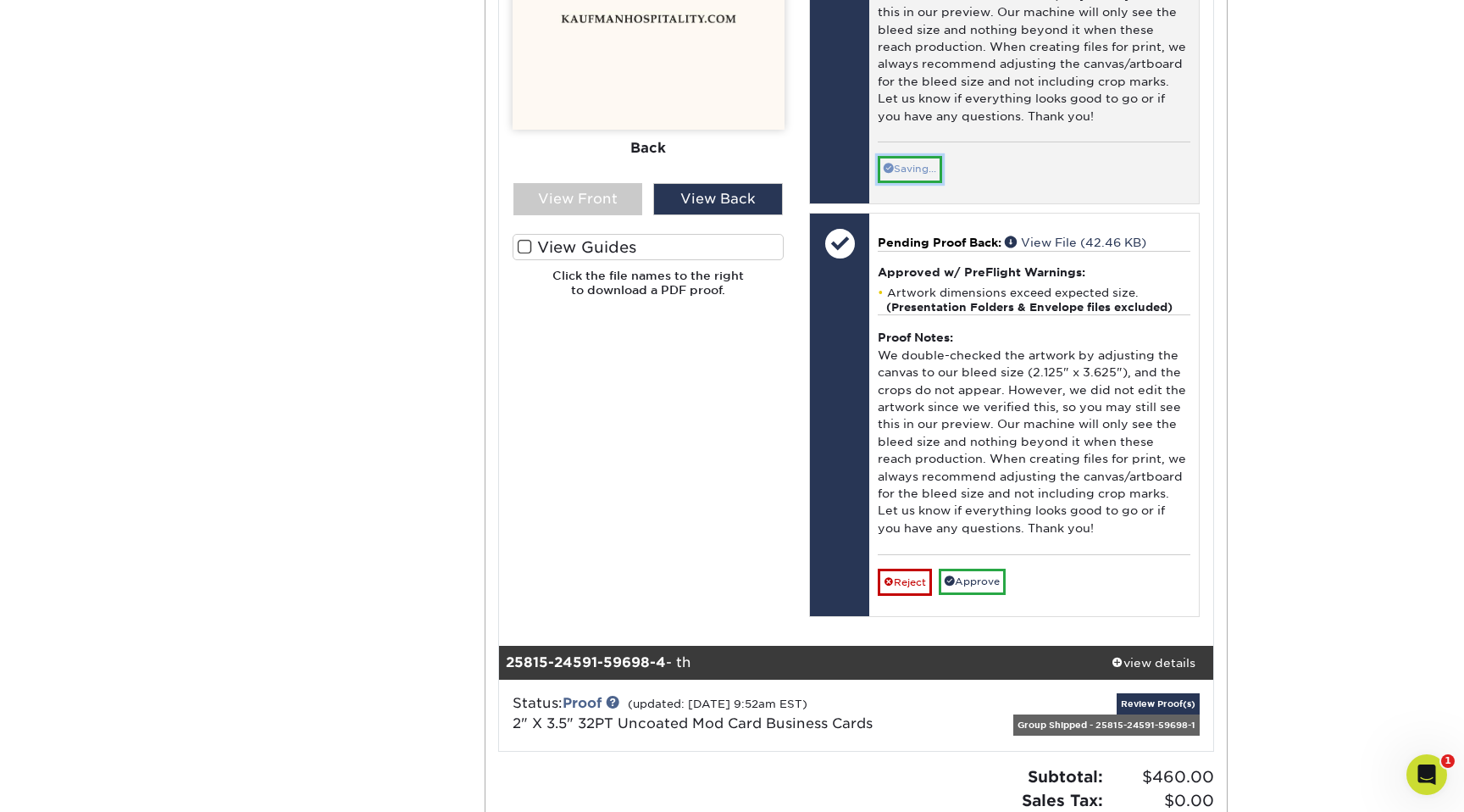
scroll to position [3865, 0]
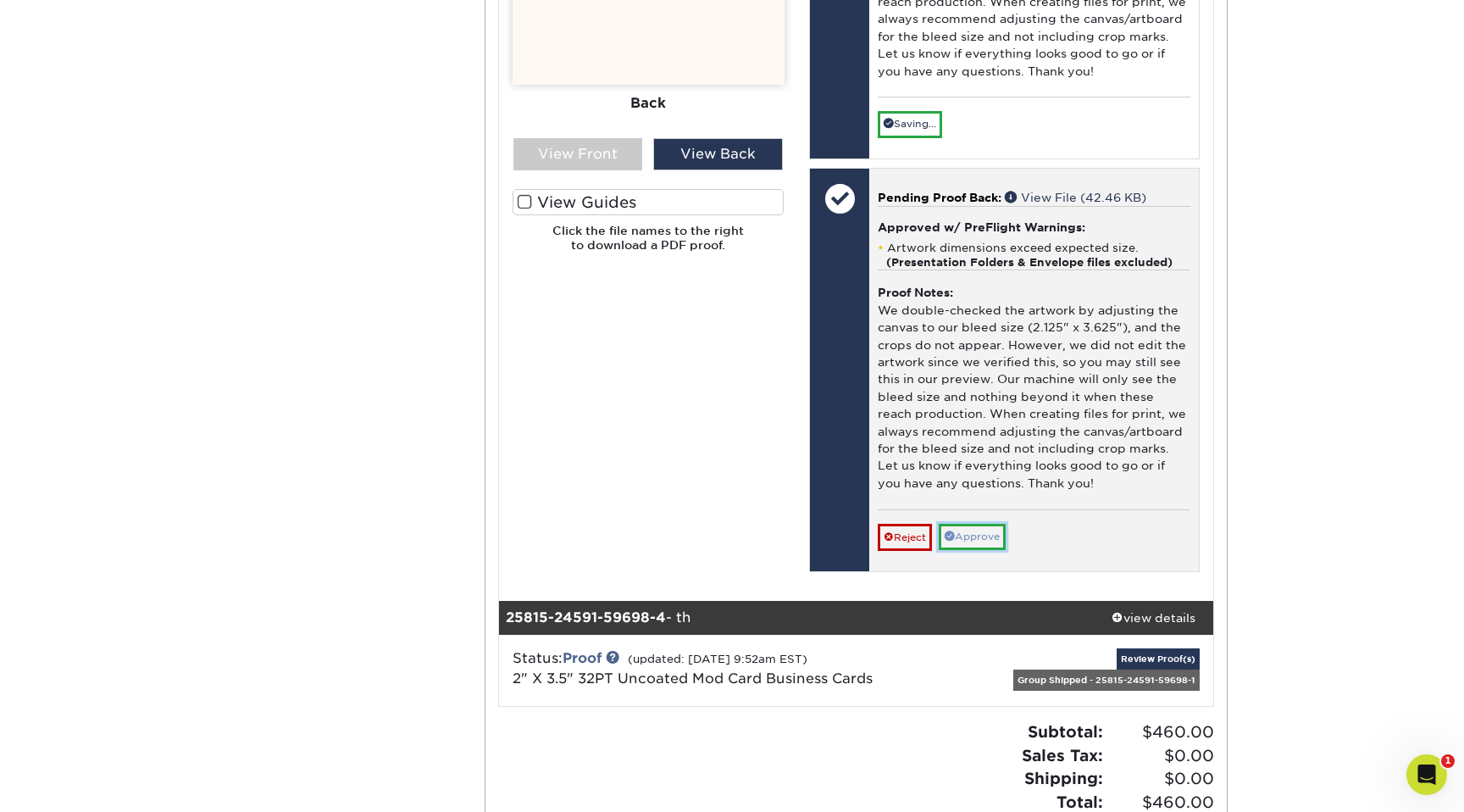
click at [994, 502] on link "Approve" at bounding box center [972, 537] width 67 height 26
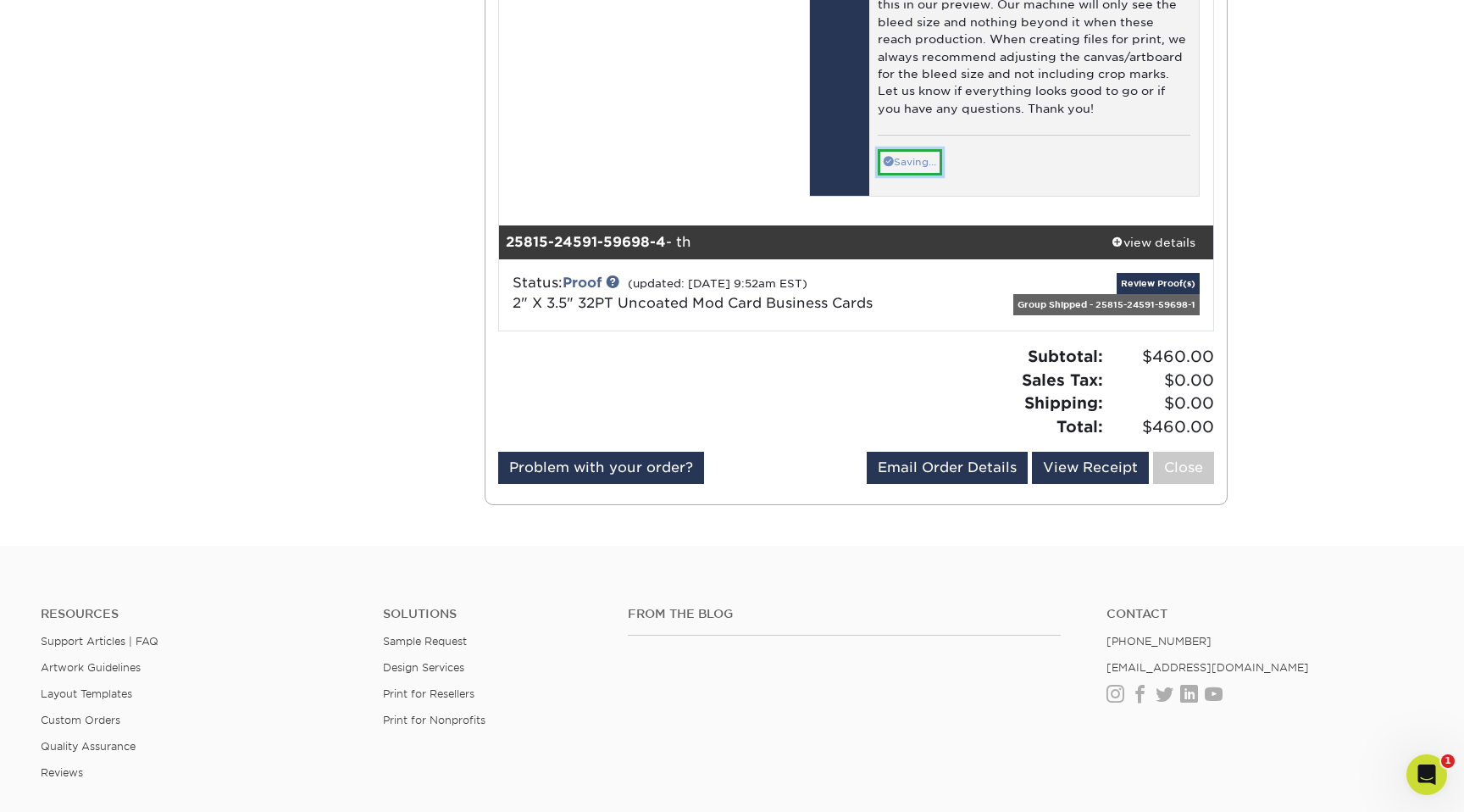
scroll to position [4243, 0]
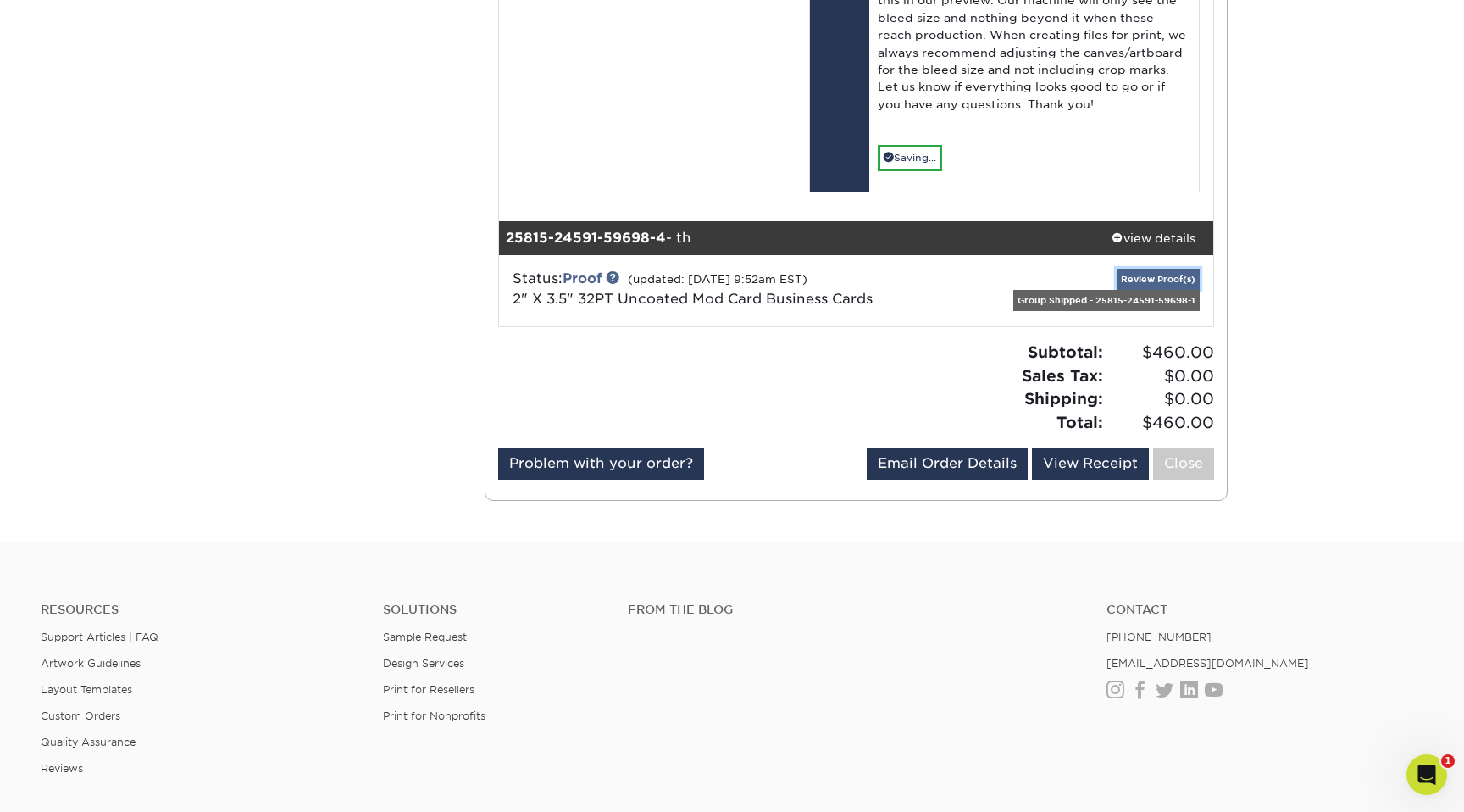
click at [1160, 278] on link "Review Proof(s)" at bounding box center [1158, 279] width 83 height 21
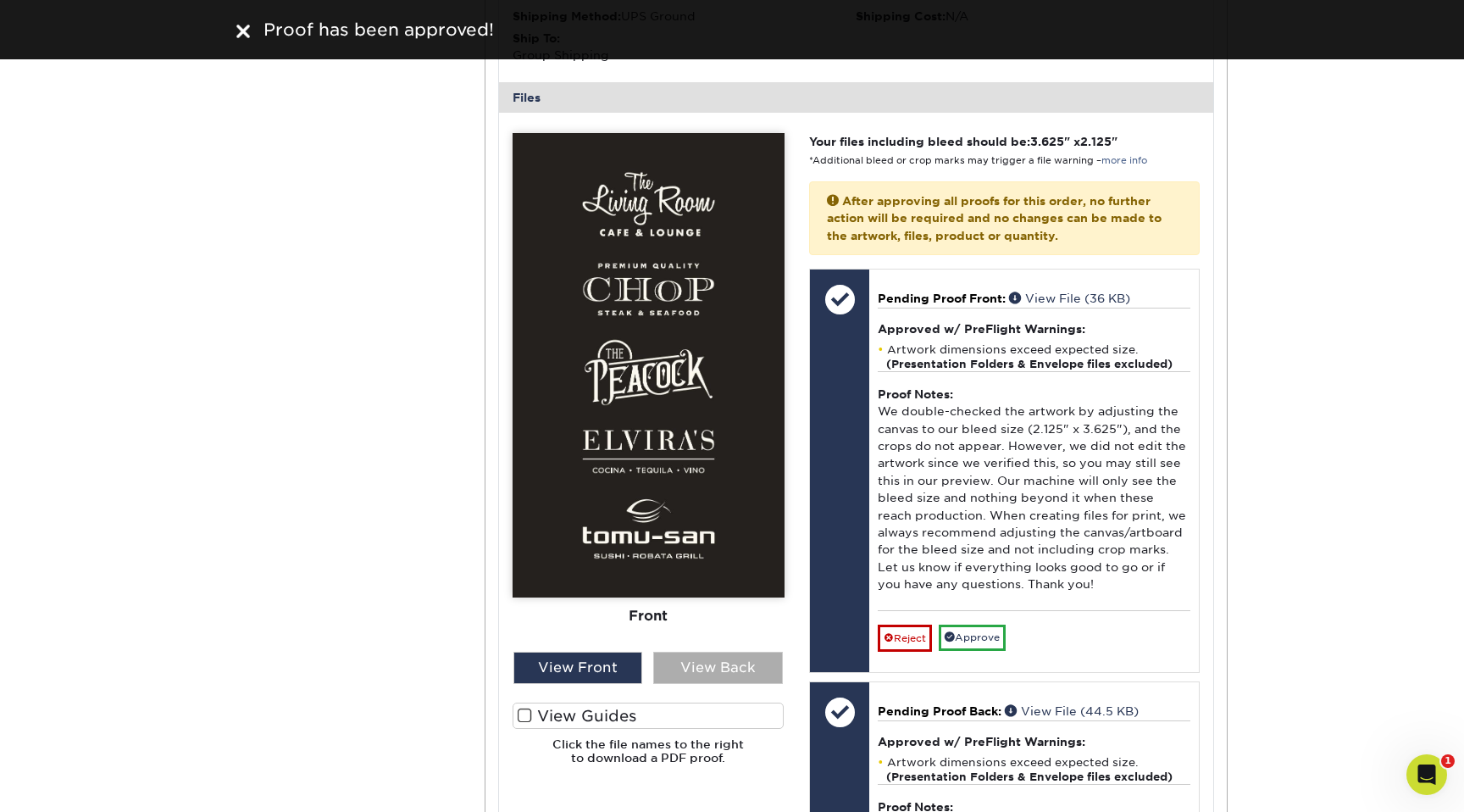
scroll to position [4727, 0]
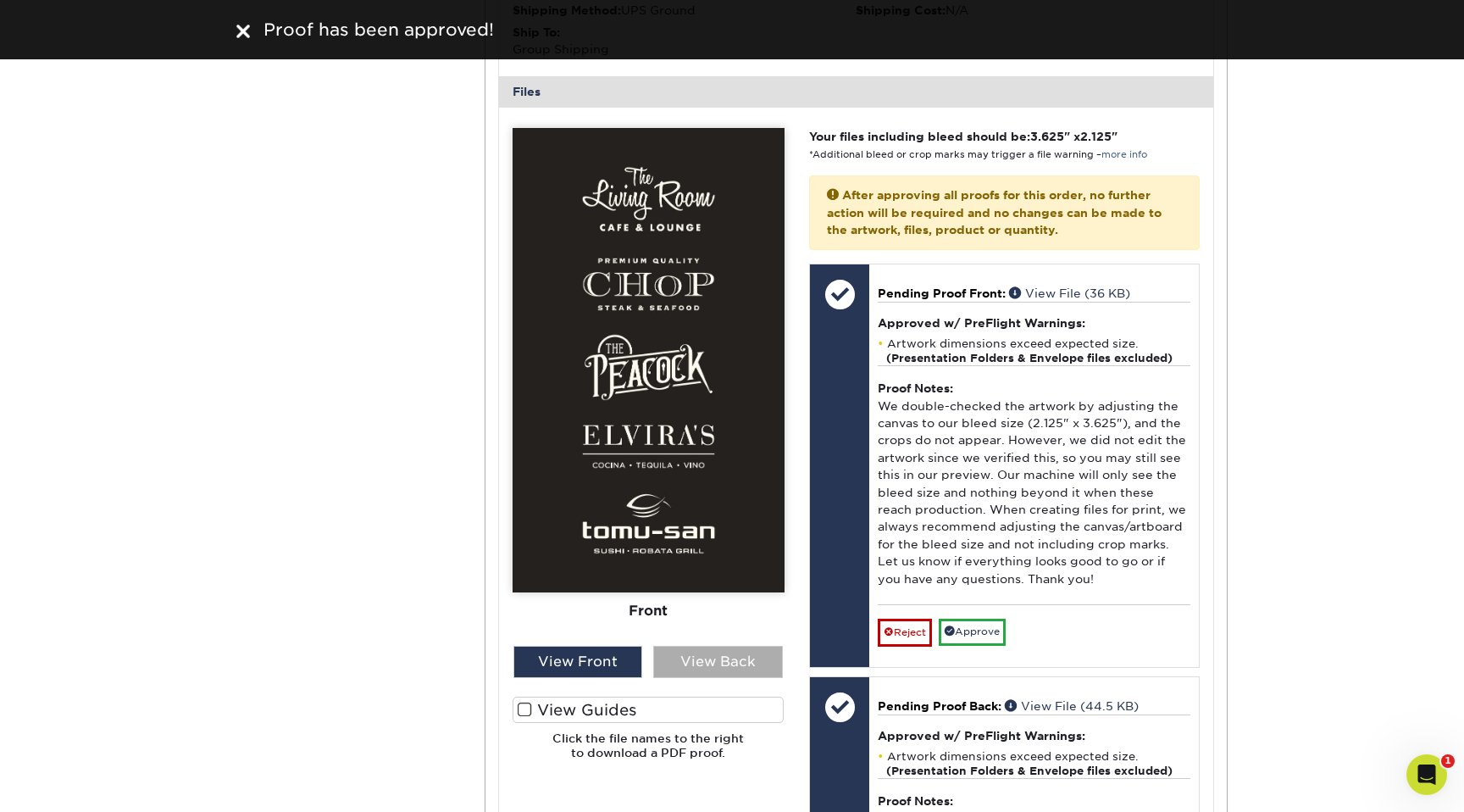
click at [687, 502] on div "View Back" at bounding box center [717, 662] width 130 height 32
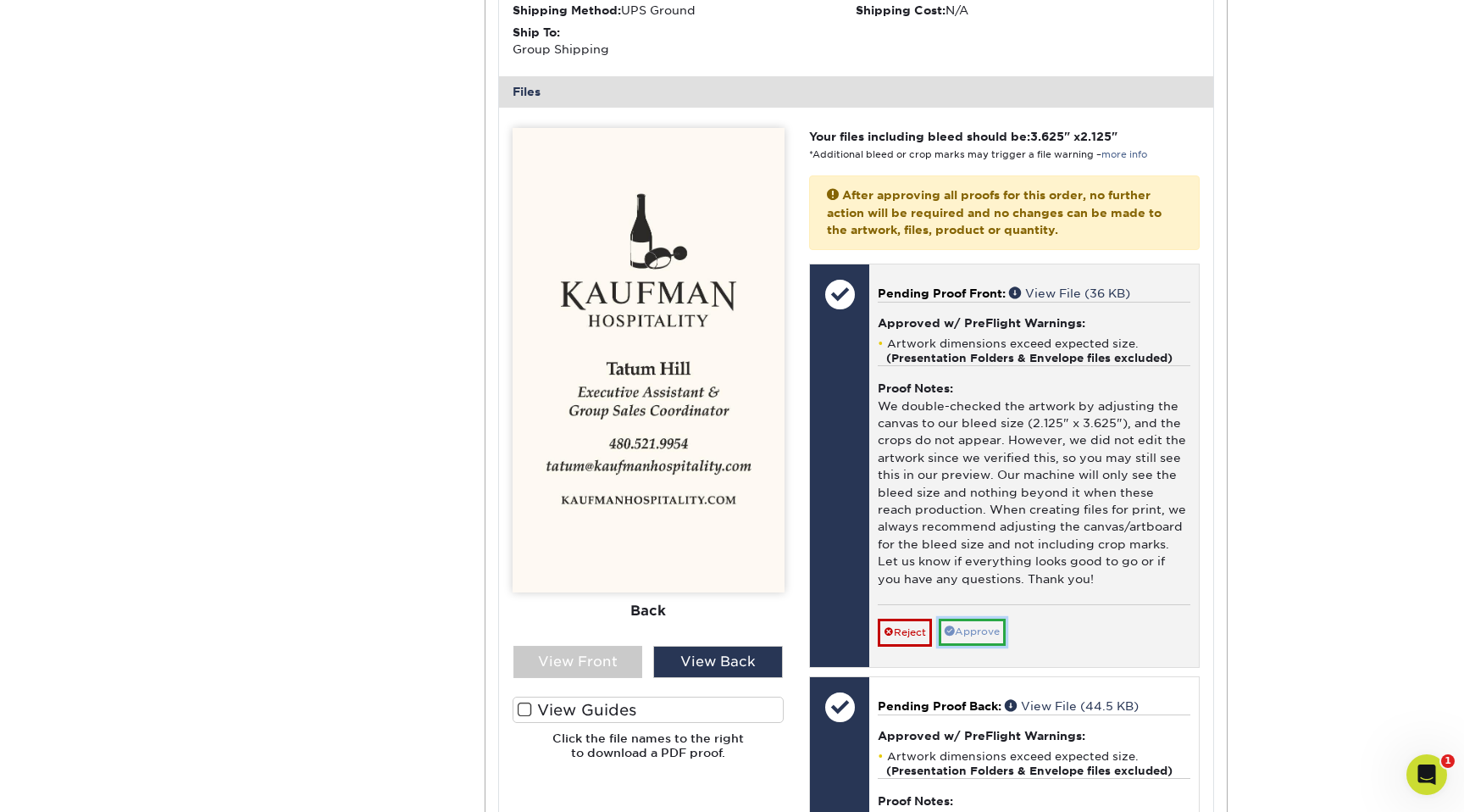
click at [996, 502] on link "Approve" at bounding box center [972, 631] width 67 height 26
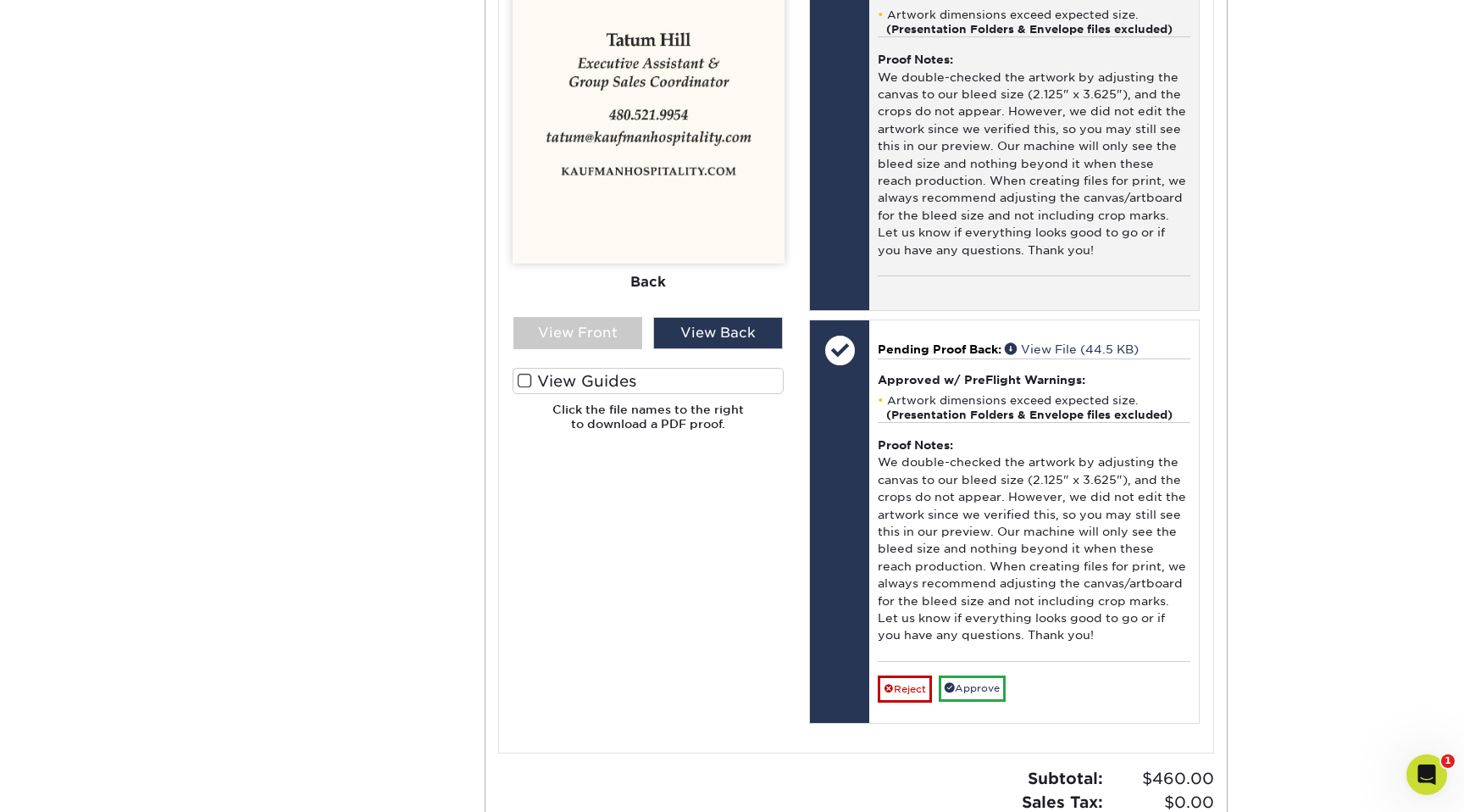
scroll to position [5052, 0]
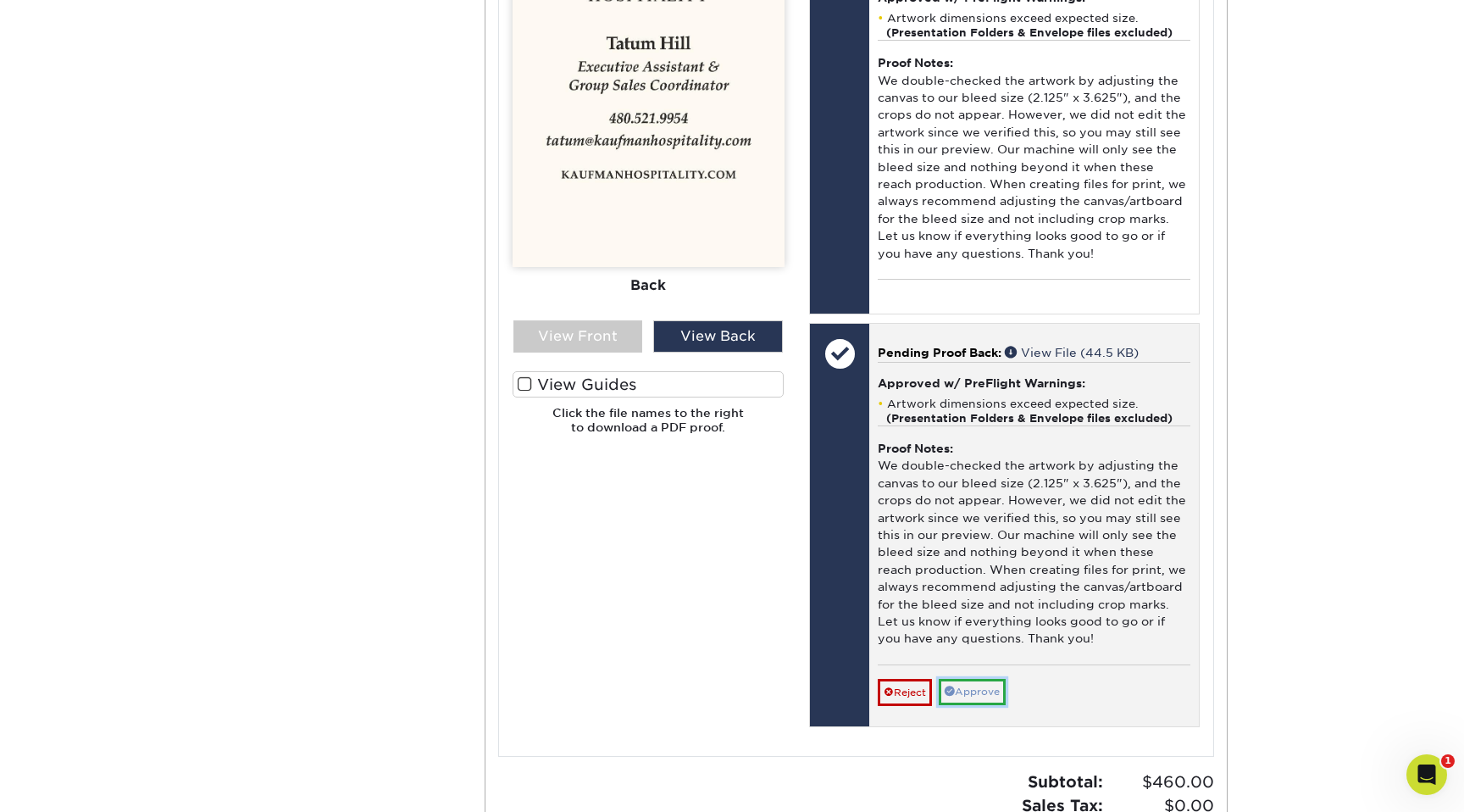
click at [995, 502] on link "Approve" at bounding box center [972, 691] width 67 height 26
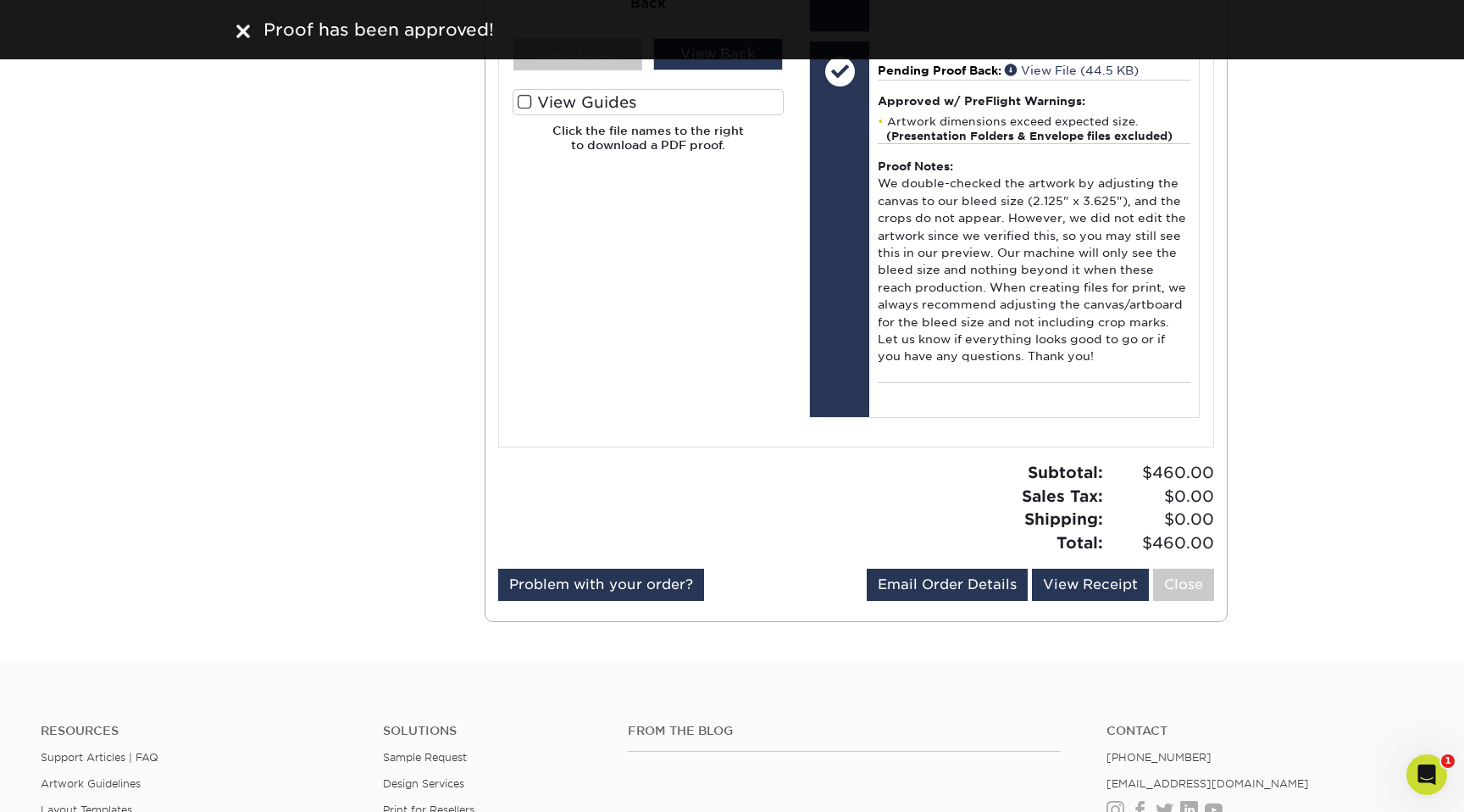
scroll to position [5352, 0]
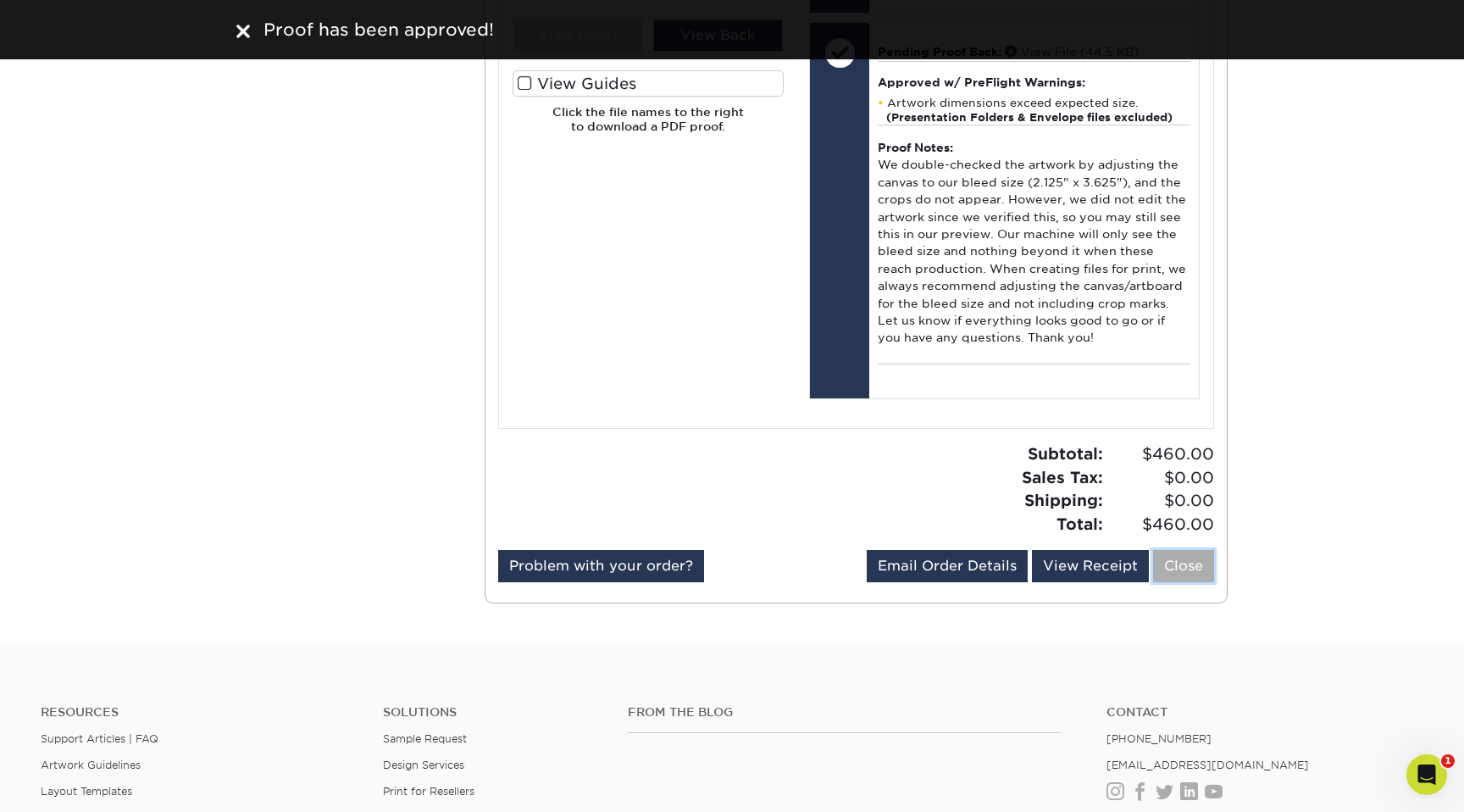
click at [1185, 502] on link "Close" at bounding box center [1184, 565] width 61 height 32
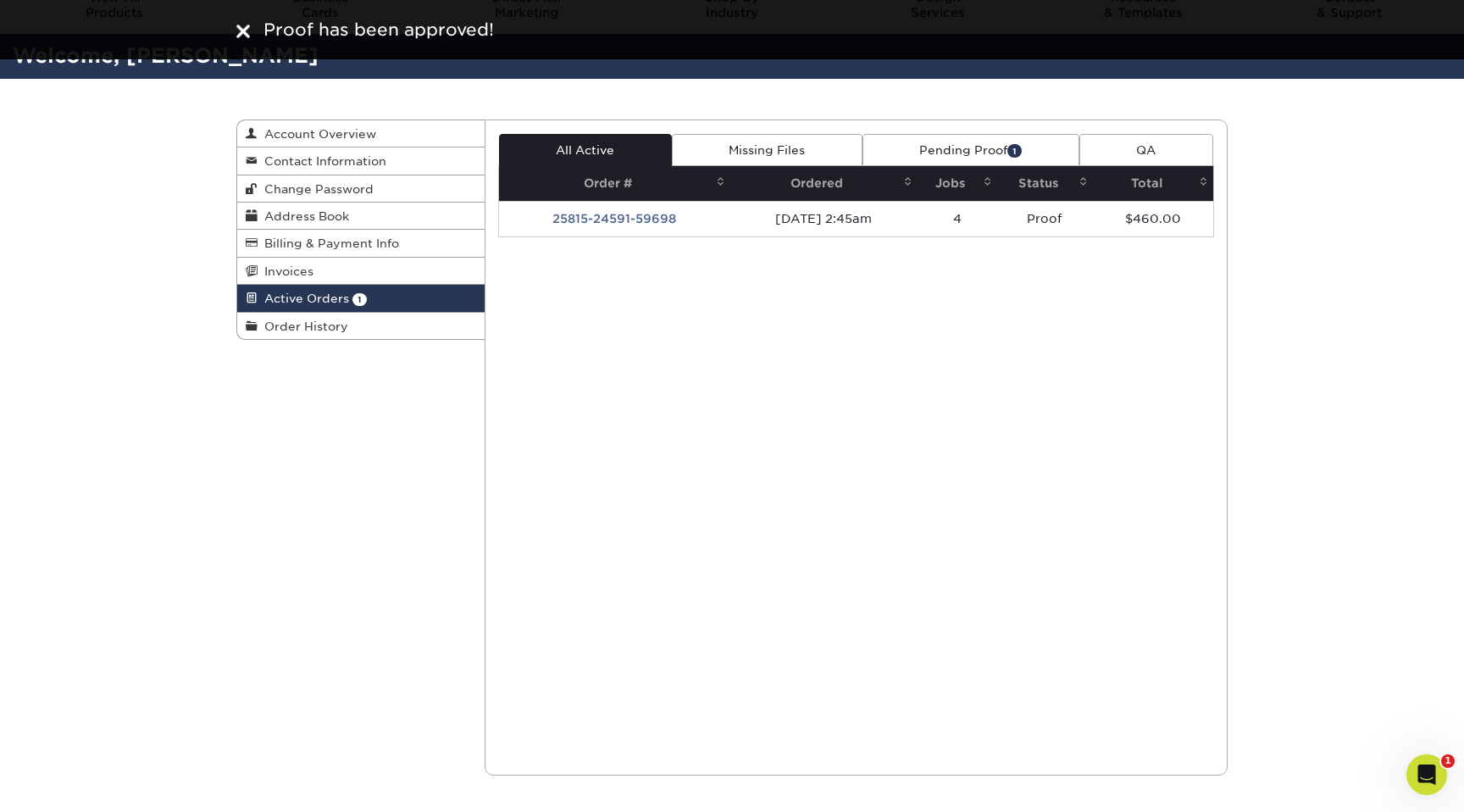
scroll to position [69, 0]
